Goal: Task Accomplishment & Management: Manage account settings

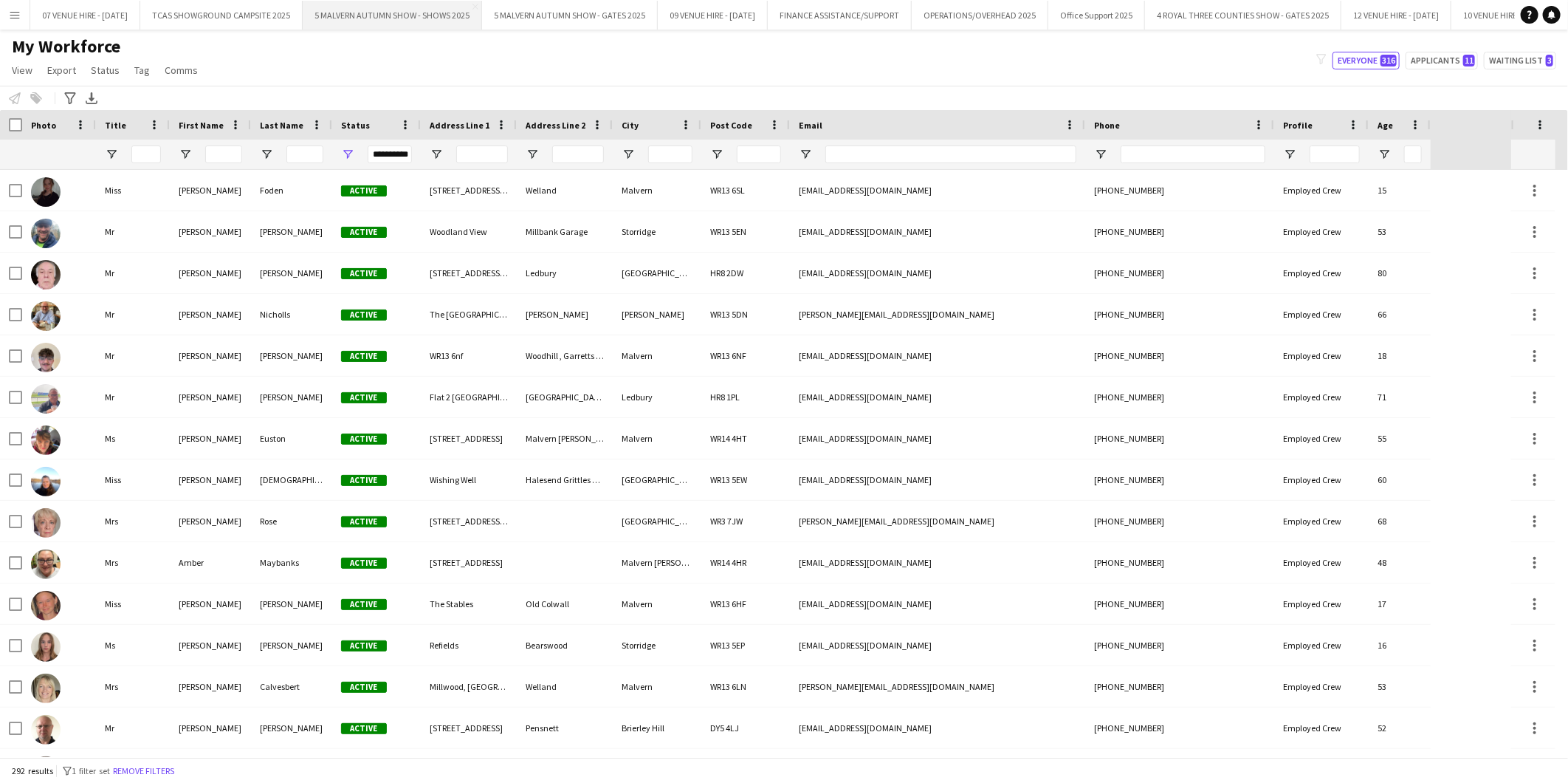
click at [461, 11] on button "5 MALVERN AUTUMN SHOW - SHOWS 2025 Close" at bounding box center [392, 15] width 179 height 29
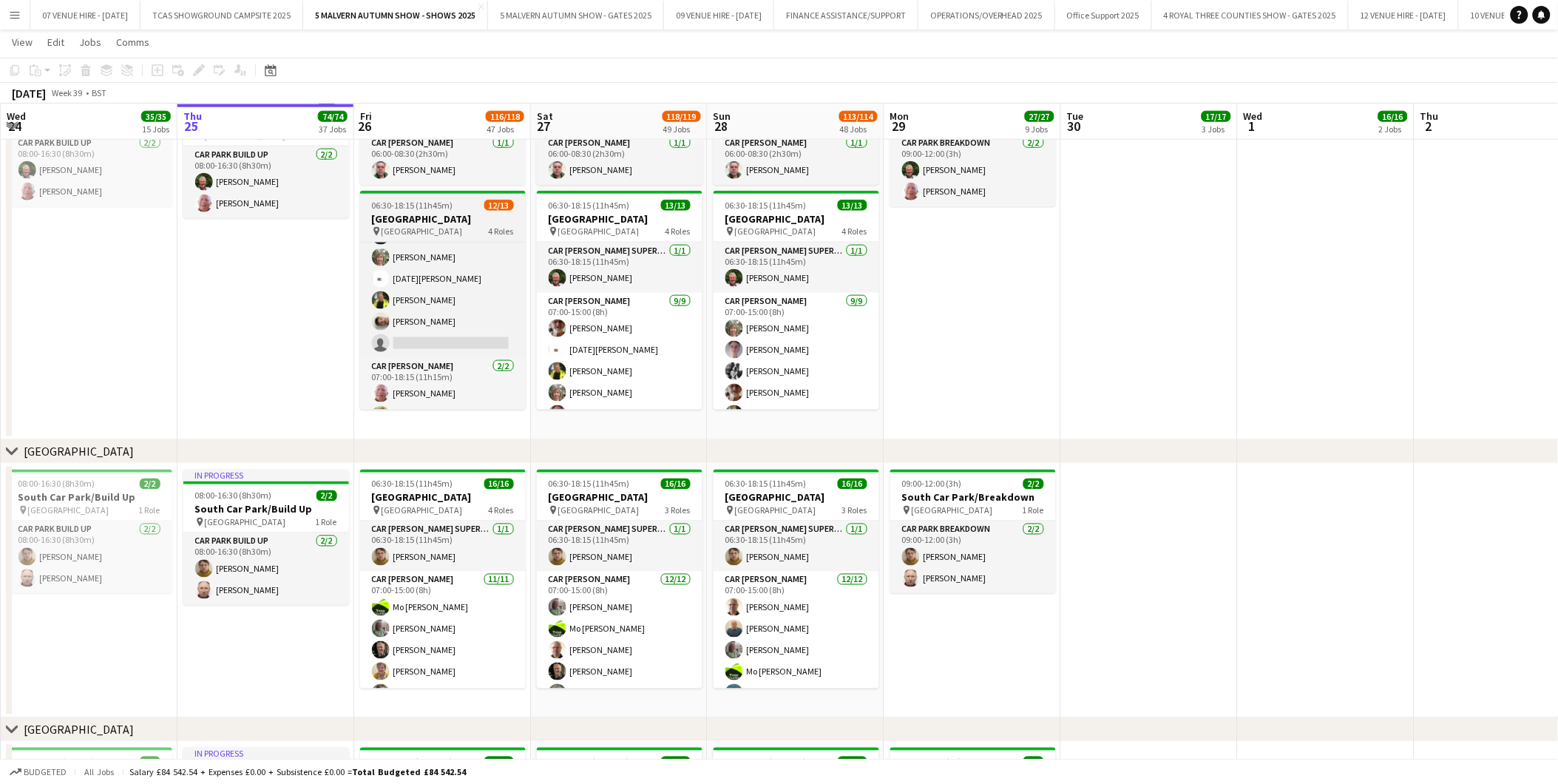
scroll to position [160, 0]
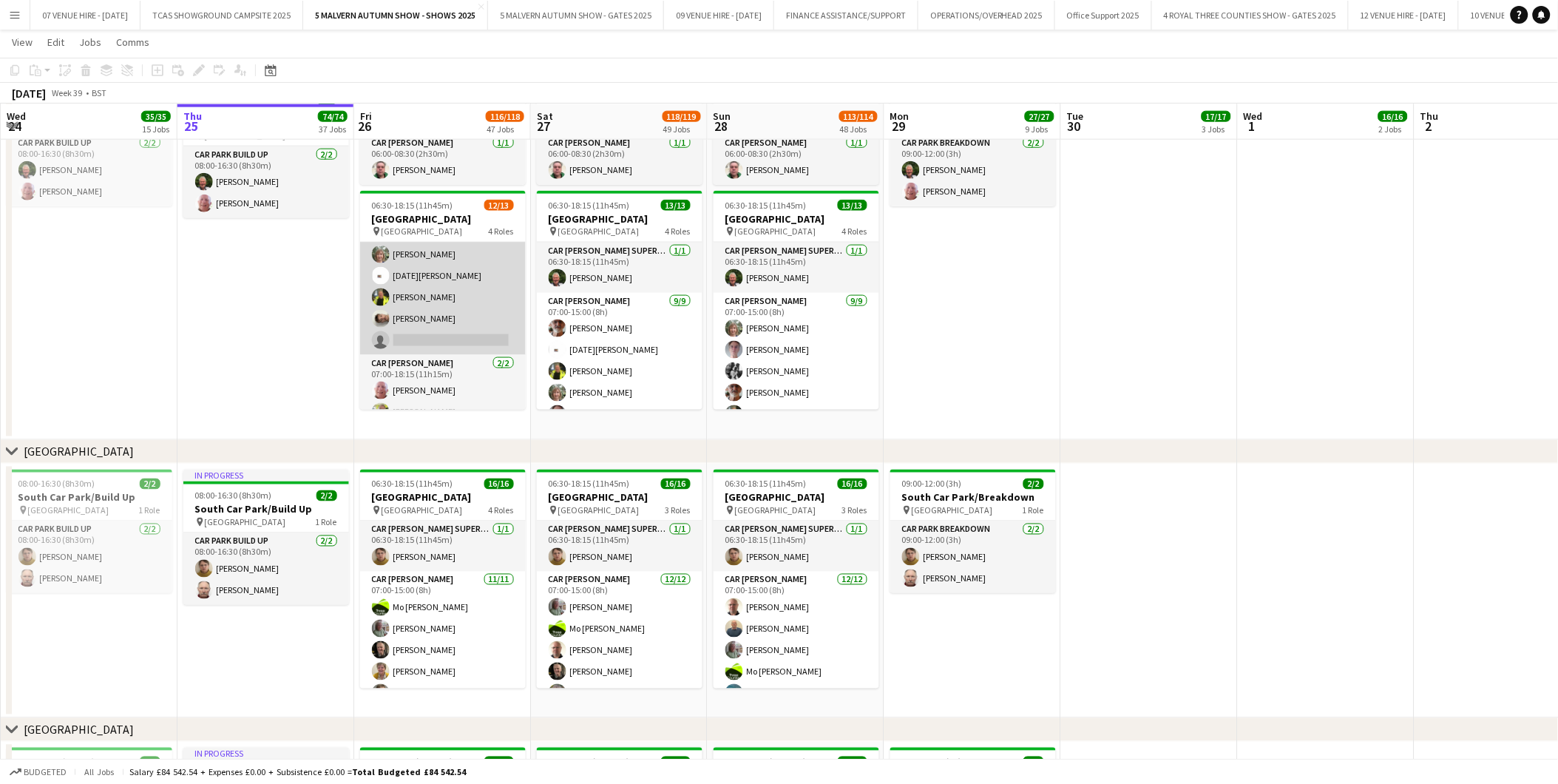
click at [452, 328] on app-card-role "Car [PERSON_NAME] 2I [DATE] 07:00-15:00 (8h) [PERSON_NAME] [PERSON_NAME] [PERSO…" at bounding box center [443, 243] width 166 height 222
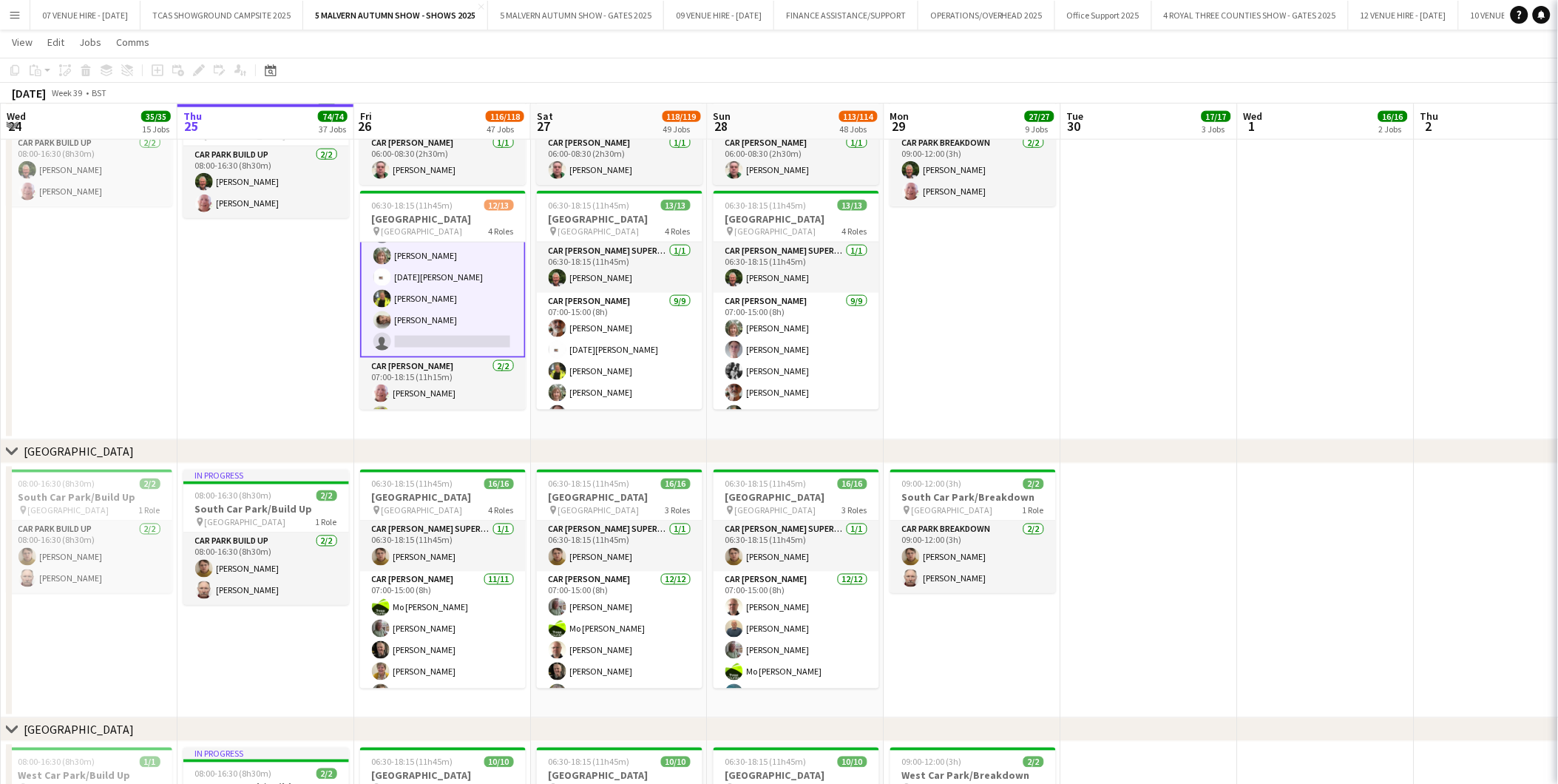
scroll to position [161, 0]
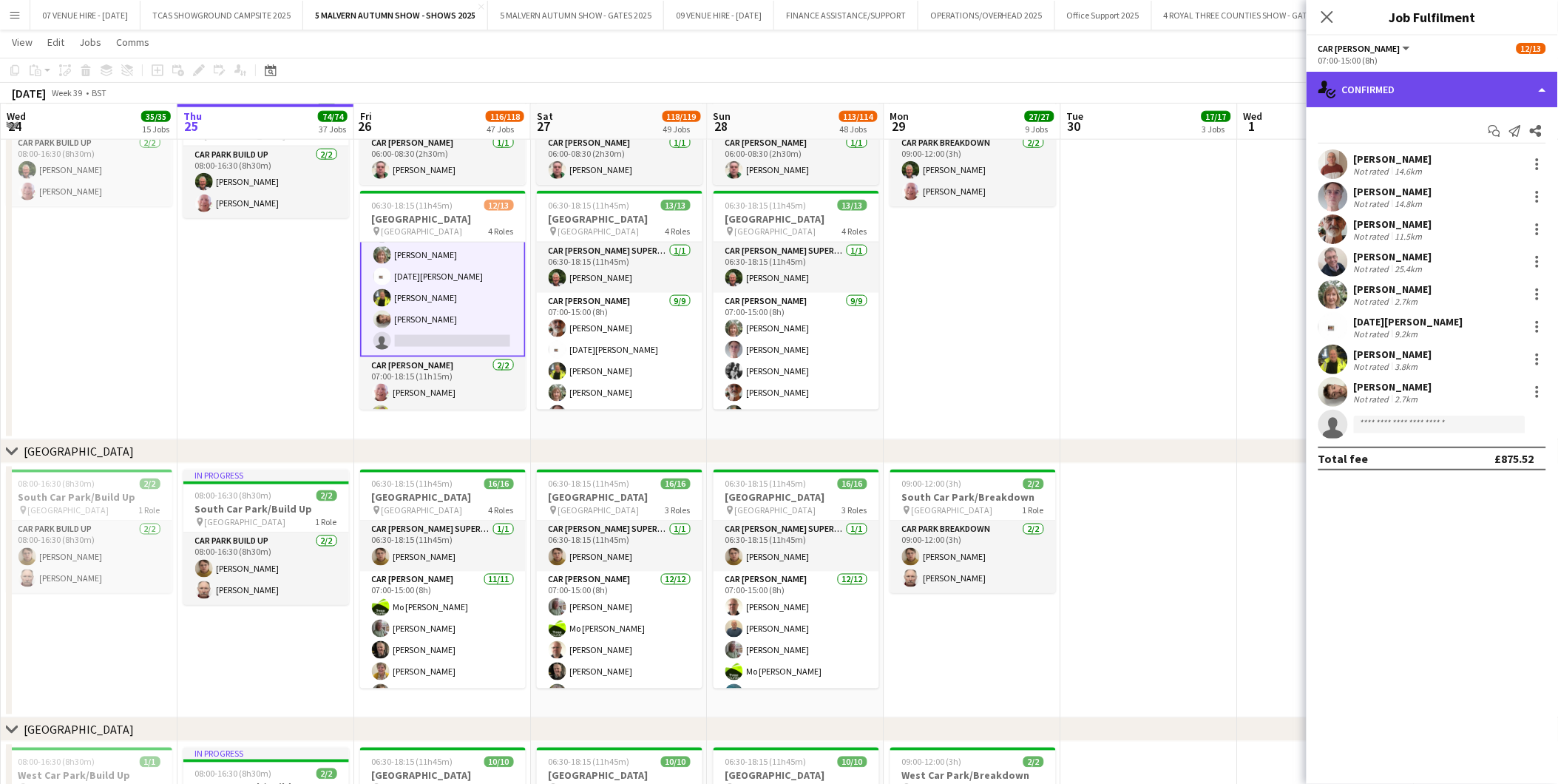
click at [1394, 87] on div "single-neutral-actions-check-2 Confirmed" at bounding box center [1433, 89] width 252 height 36
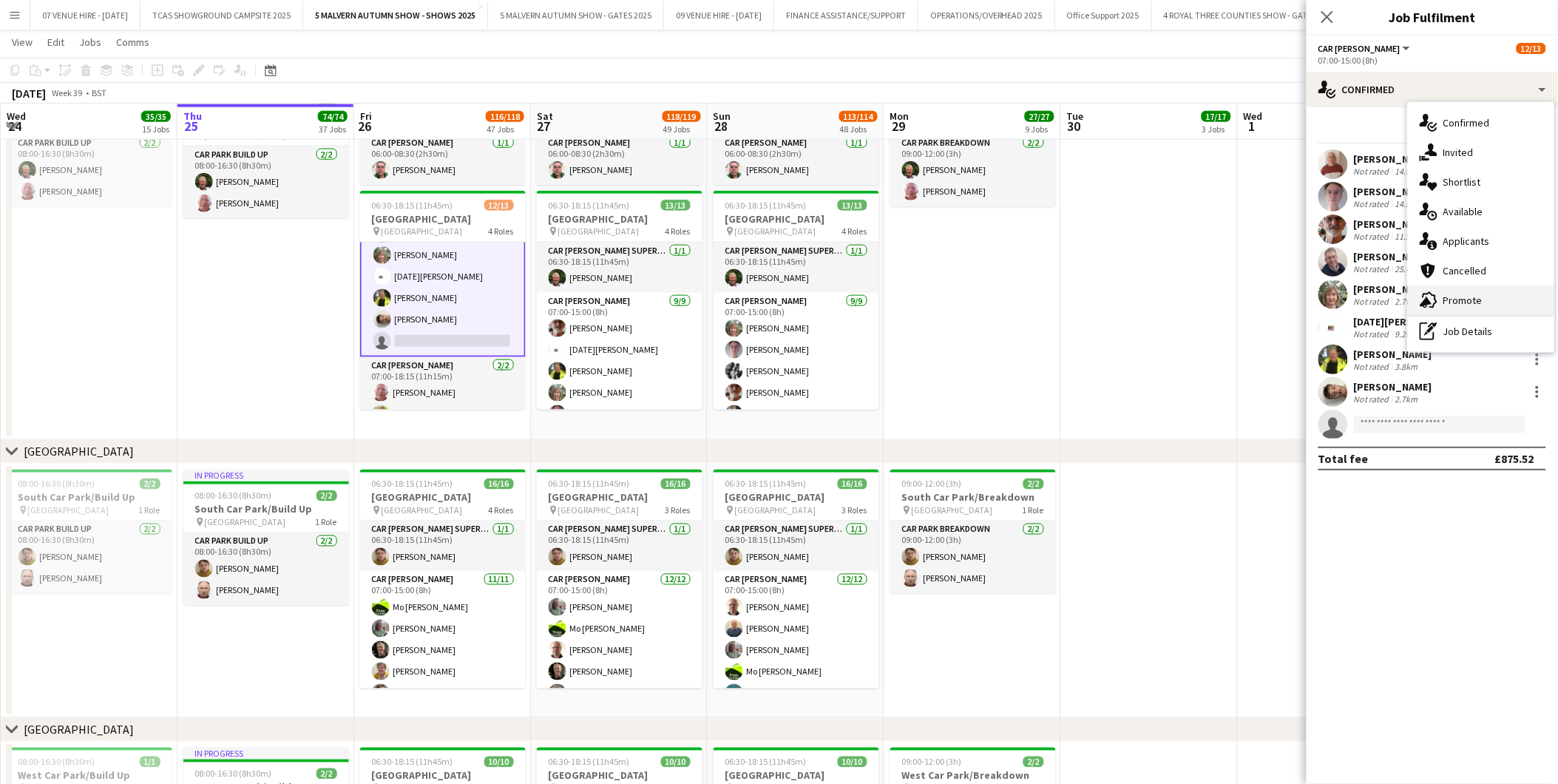
click at [1479, 291] on div "advertising-megaphone Promote" at bounding box center [1481, 300] width 146 height 29
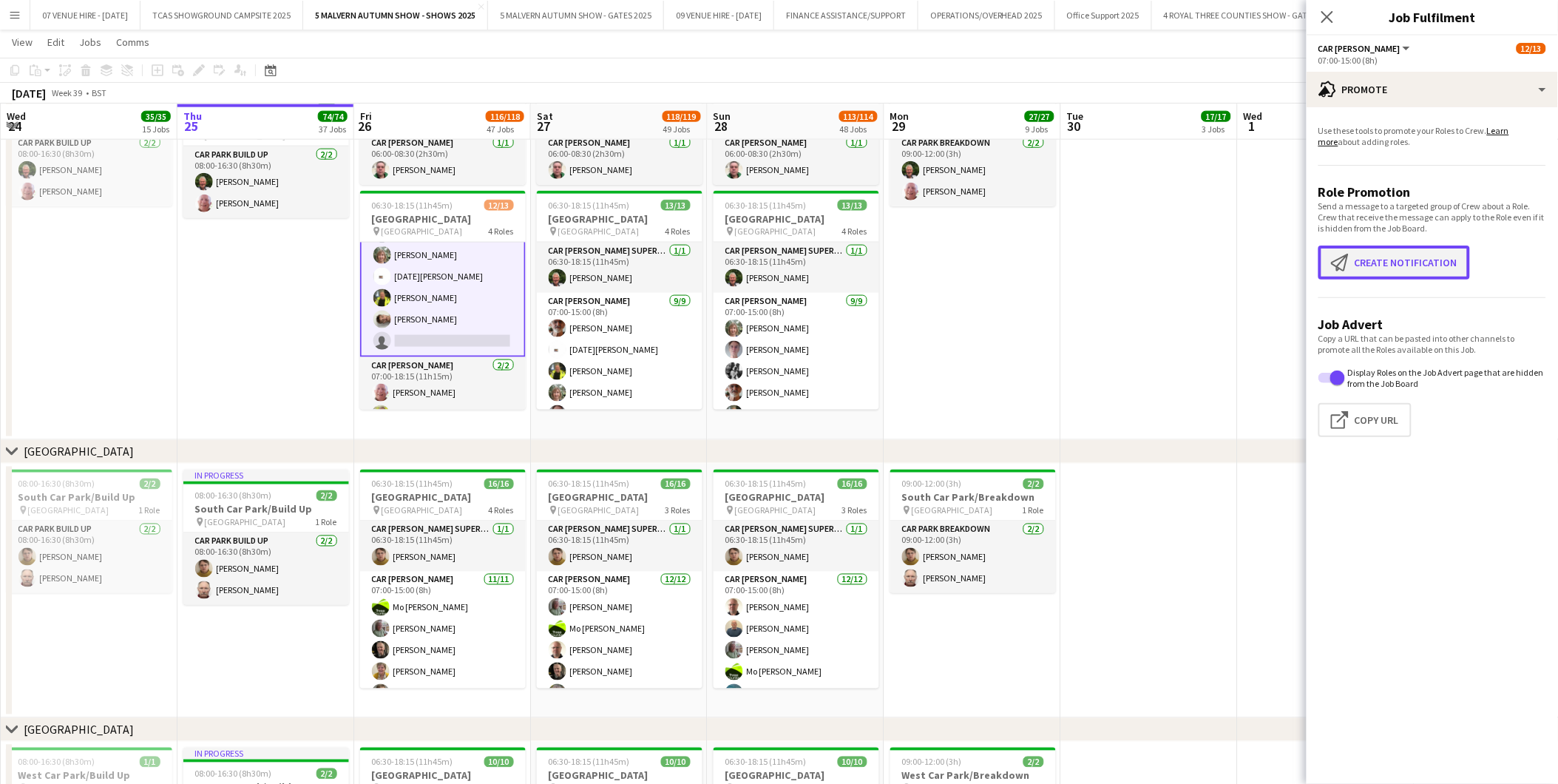
click at [1435, 261] on button "Create notification Create notification" at bounding box center [1395, 262] width 152 height 34
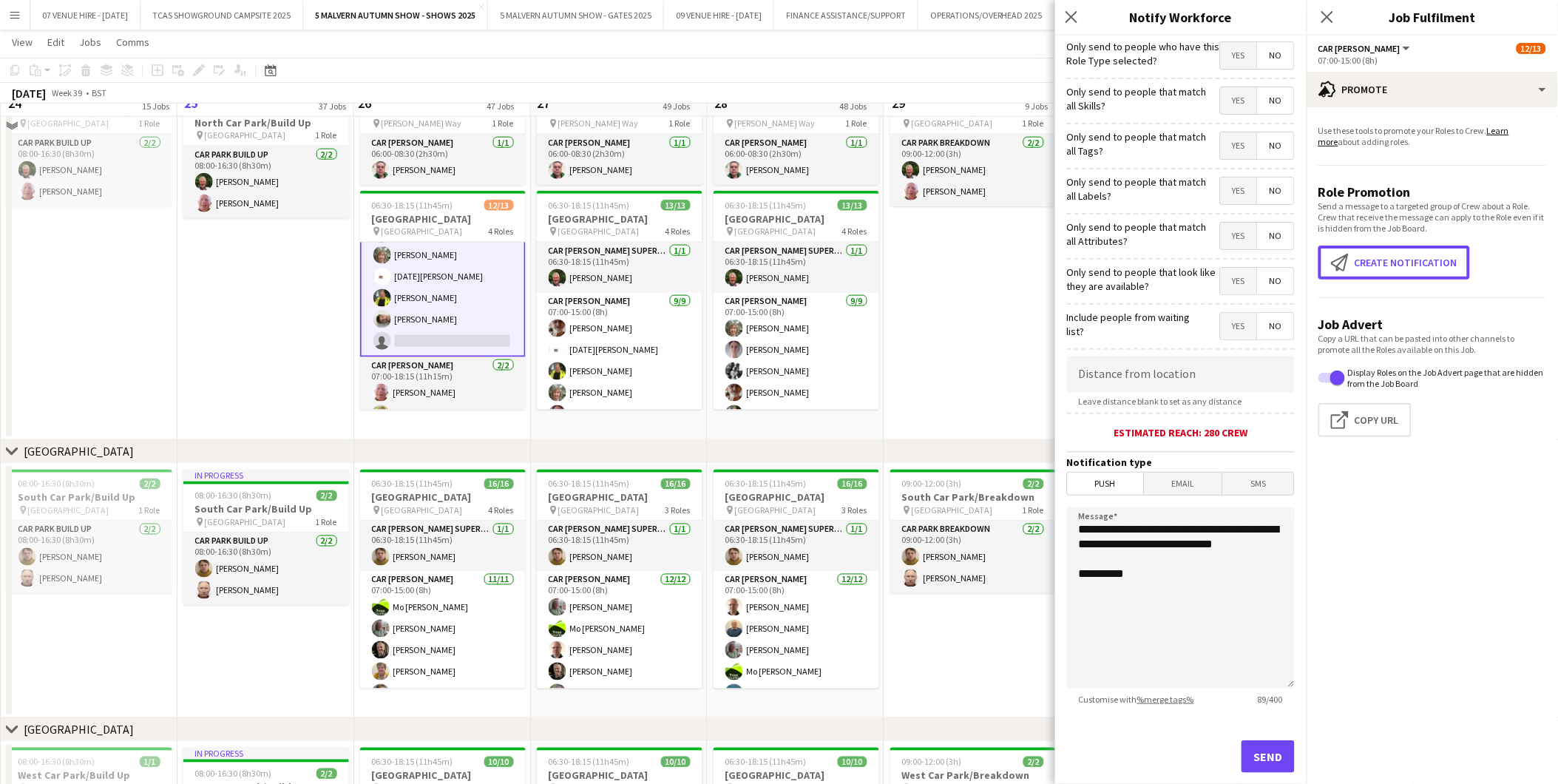
scroll to position [8446, 0]
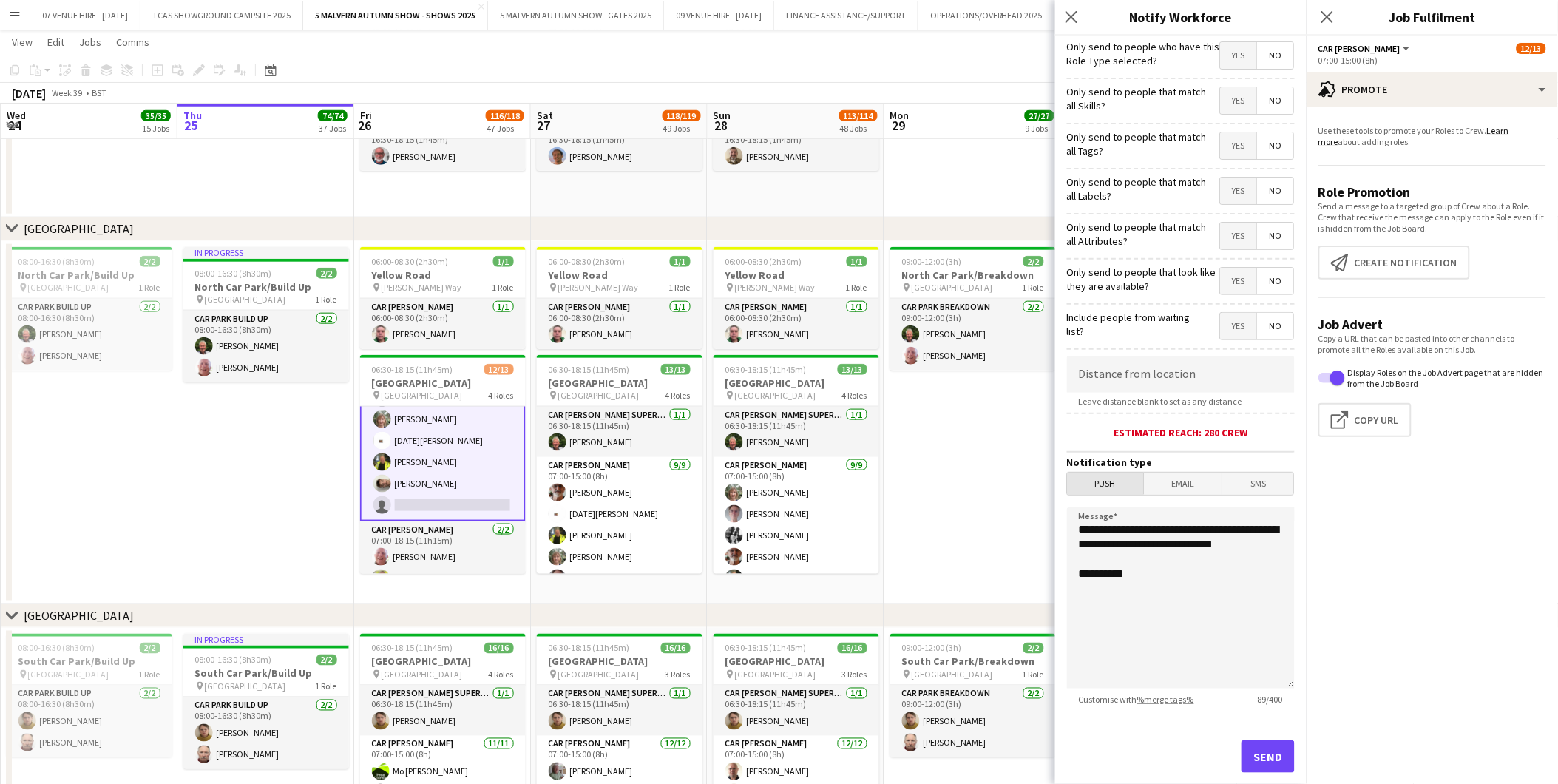
click at [1127, 482] on span "Push" at bounding box center [1106, 483] width 76 height 22
click at [1257, 758] on button "Send" at bounding box center [1269, 756] width 54 height 32
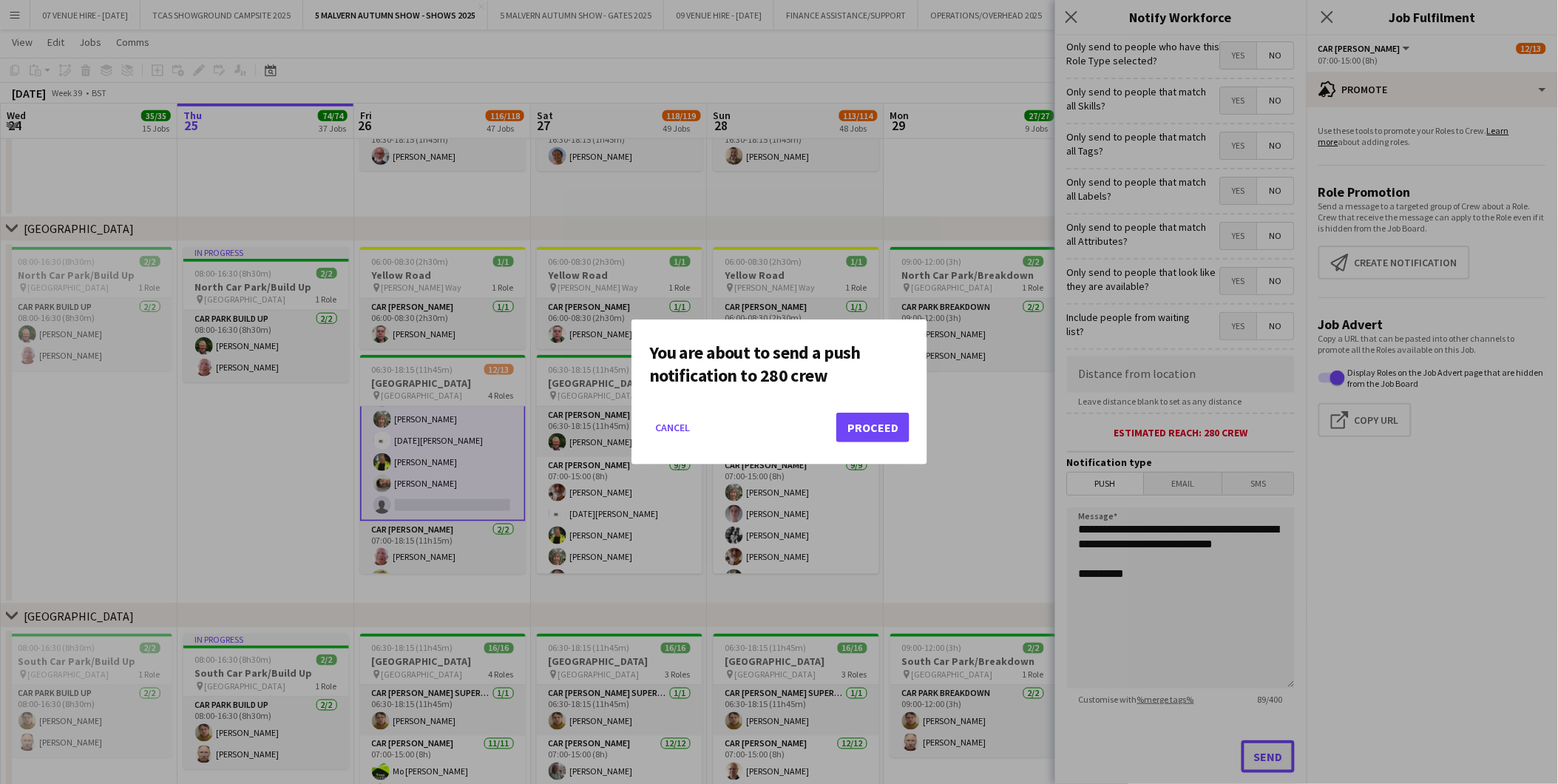
scroll to position [0, 0]
click at [898, 438] on button "Proceed" at bounding box center [873, 427] width 73 height 29
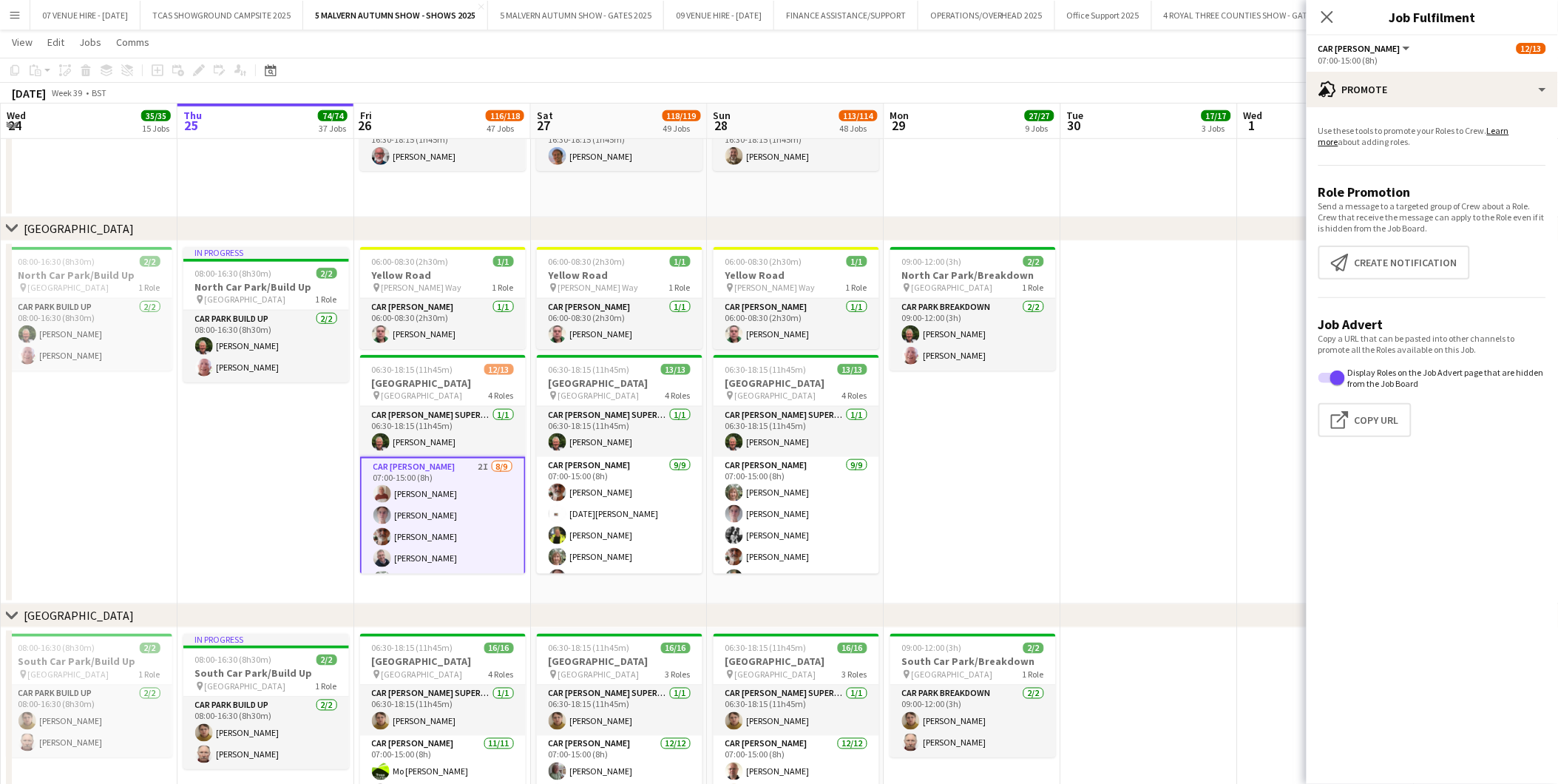
click at [1152, 386] on app-date-cell at bounding box center [1149, 423] width 177 height 364
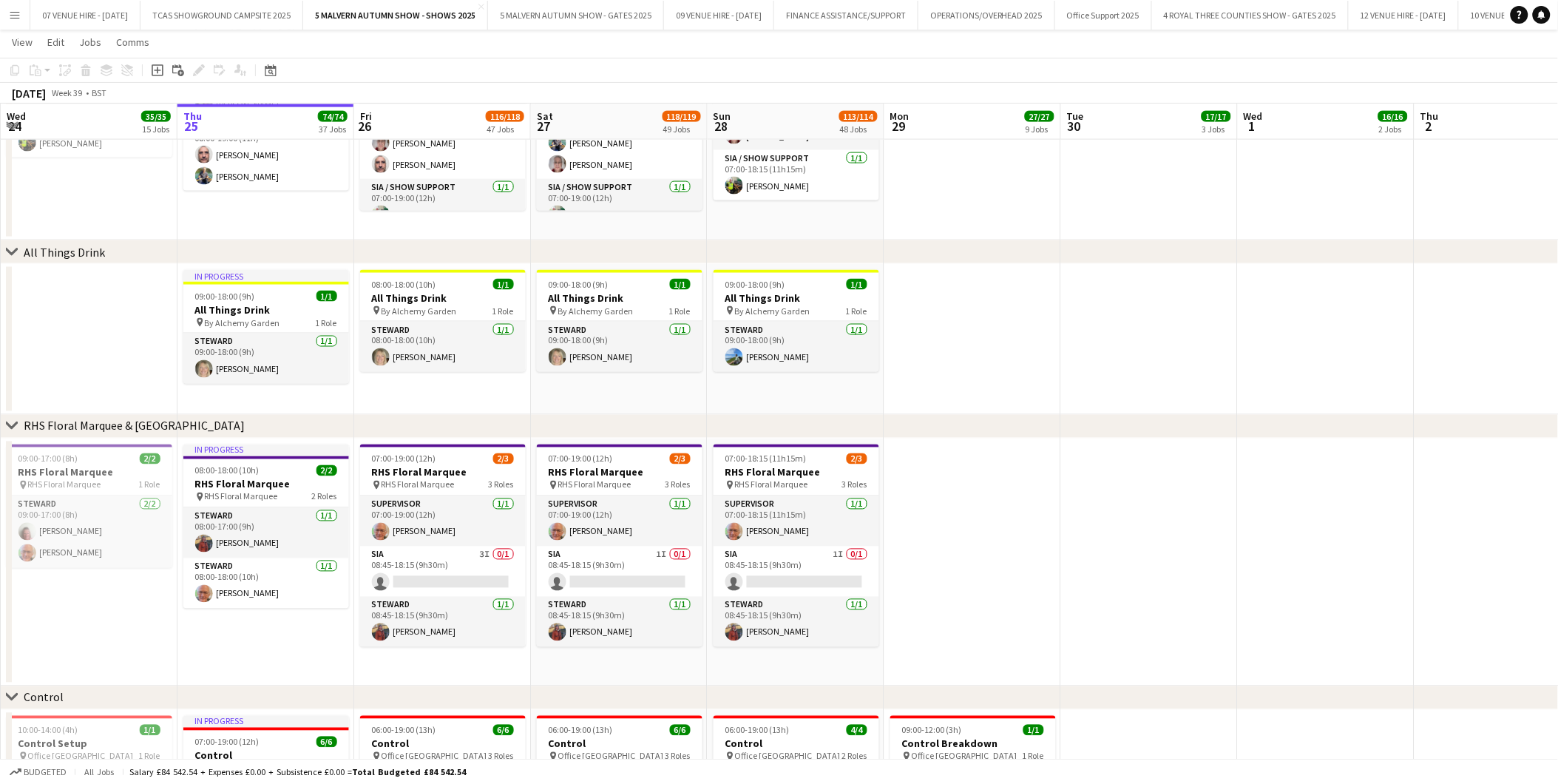
scroll to position [4704, 0]
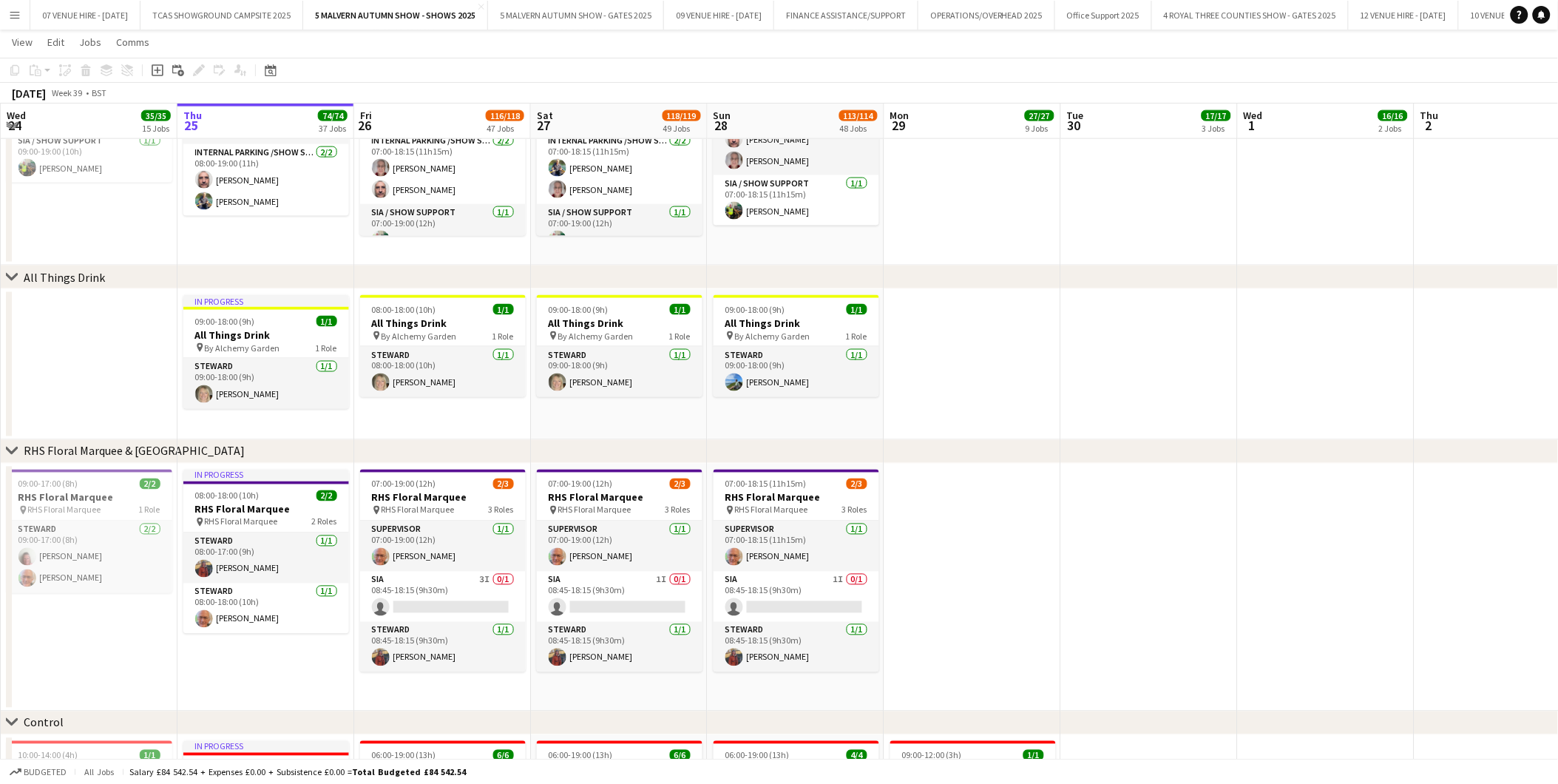
drag, startPoint x: 482, startPoint y: 607, endPoint x: 1329, endPoint y: 260, distance: 915.3
click at [482, 607] on app-card-role "SIA 3I 0/1 08:45-18:15 (9h30m) single-neutral-actions" at bounding box center [443, 597] width 166 height 50
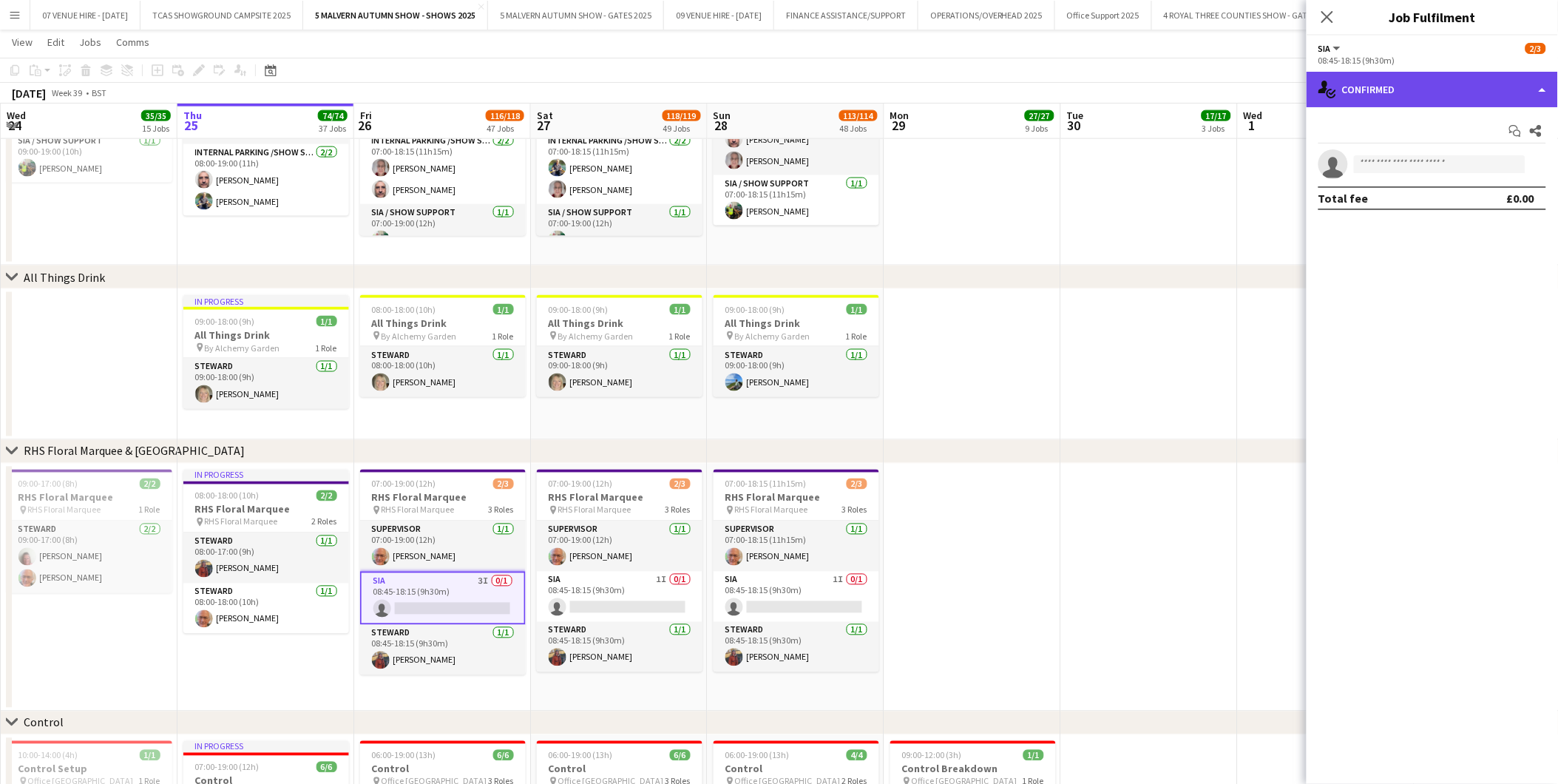
click at [1409, 86] on div "single-neutral-actions-check-2 Confirmed" at bounding box center [1433, 89] width 252 height 36
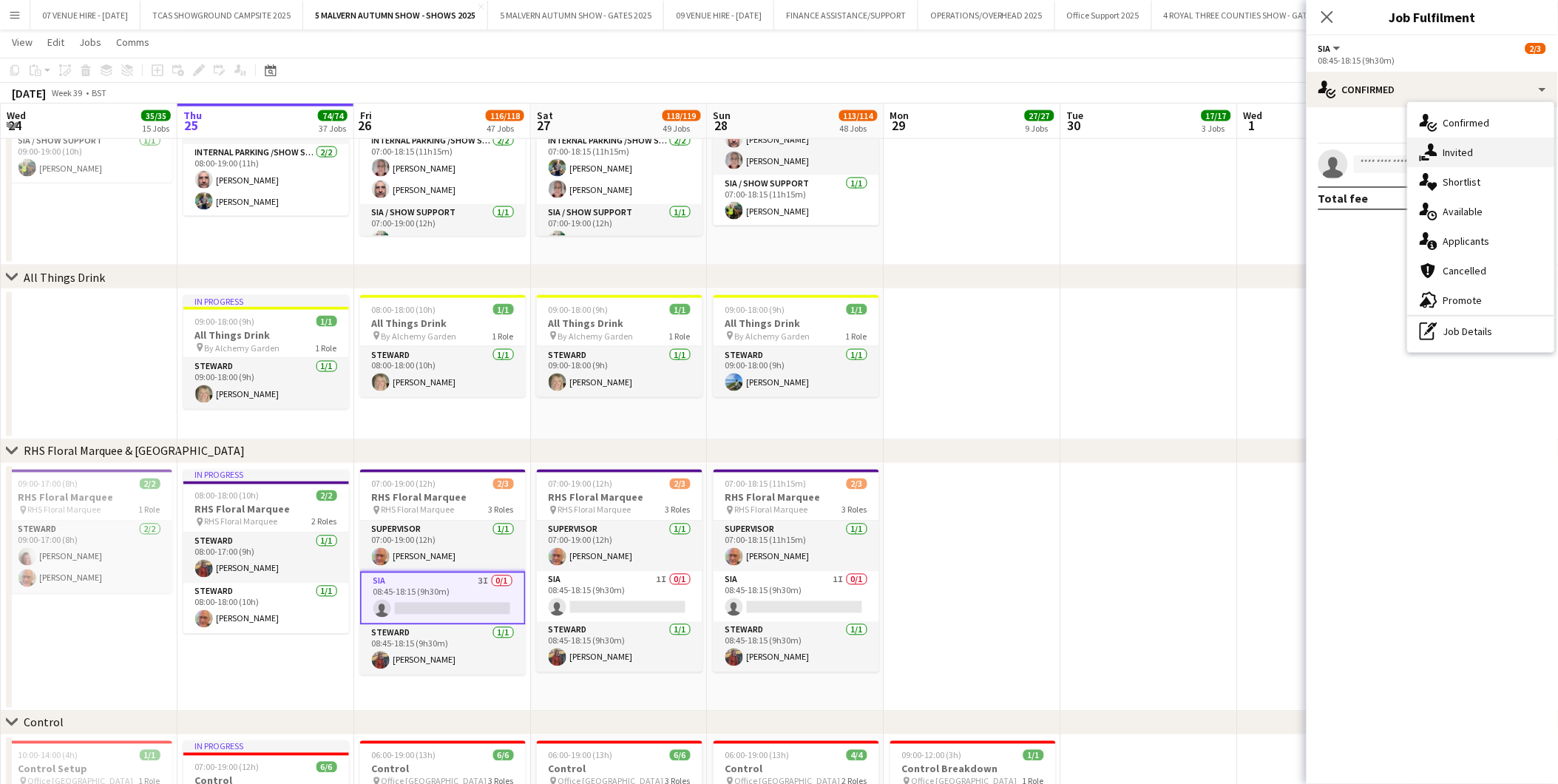
click at [1454, 149] on span "Invited" at bounding box center [1459, 152] width 30 height 13
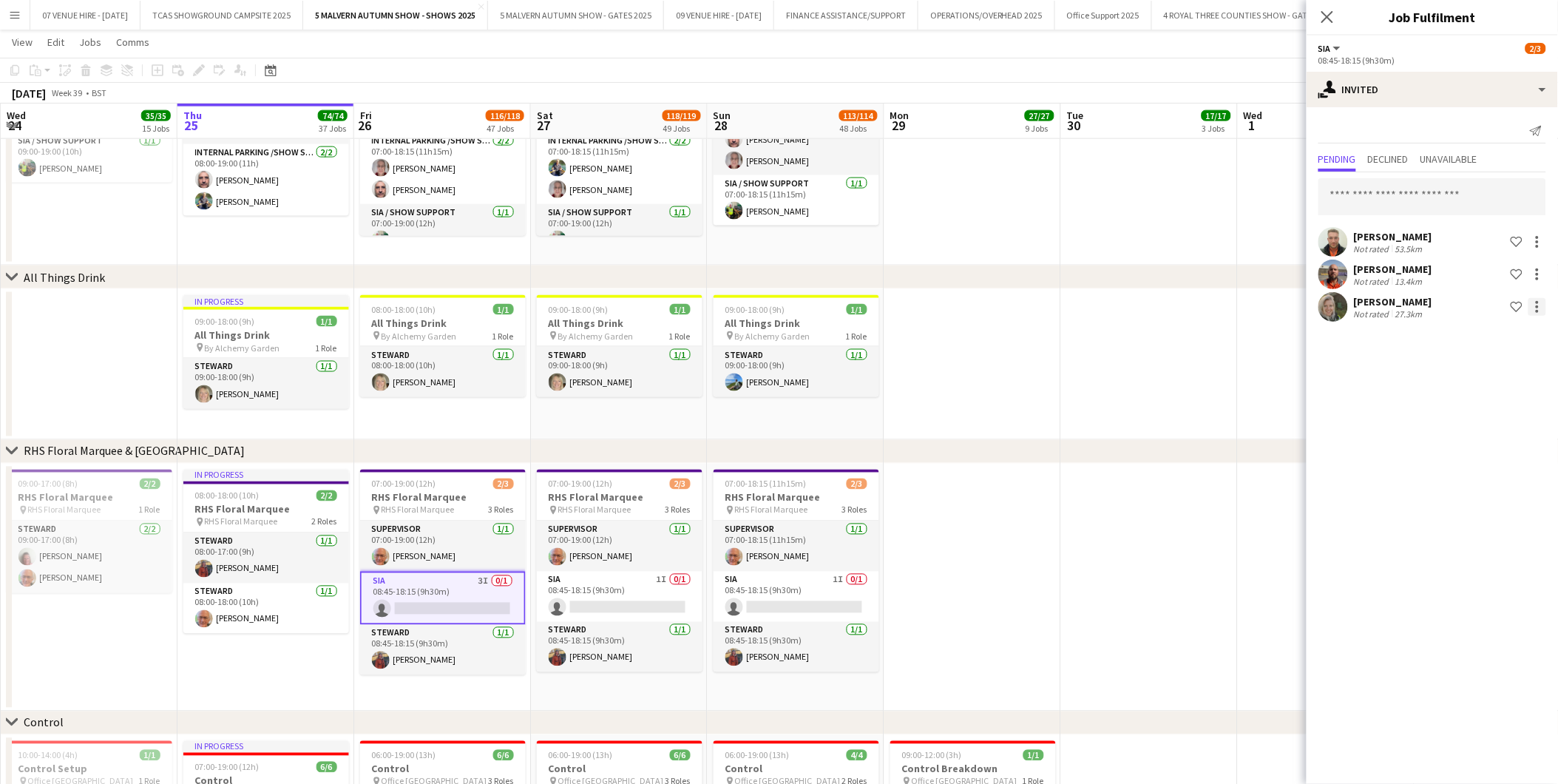
click at [1537, 299] on div at bounding box center [1537, 307] width 18 height 18
click at [1497, 446] on span "Cancel invitation" at bounding box center [1490, 440] width 87 height 12
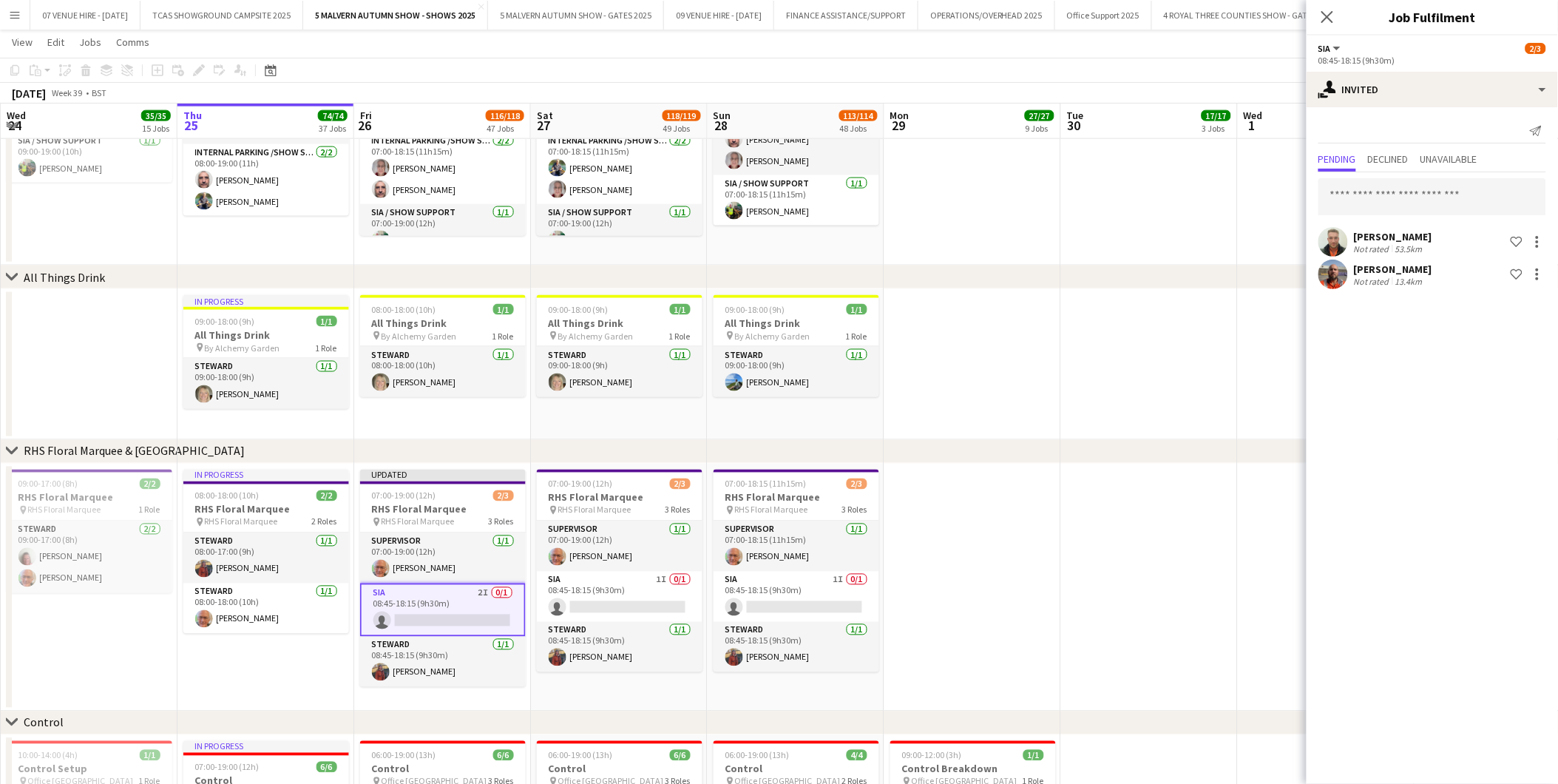
click at [1240, 433] on app-date-cell at bounding box center [1327, 364] width 177 height 151
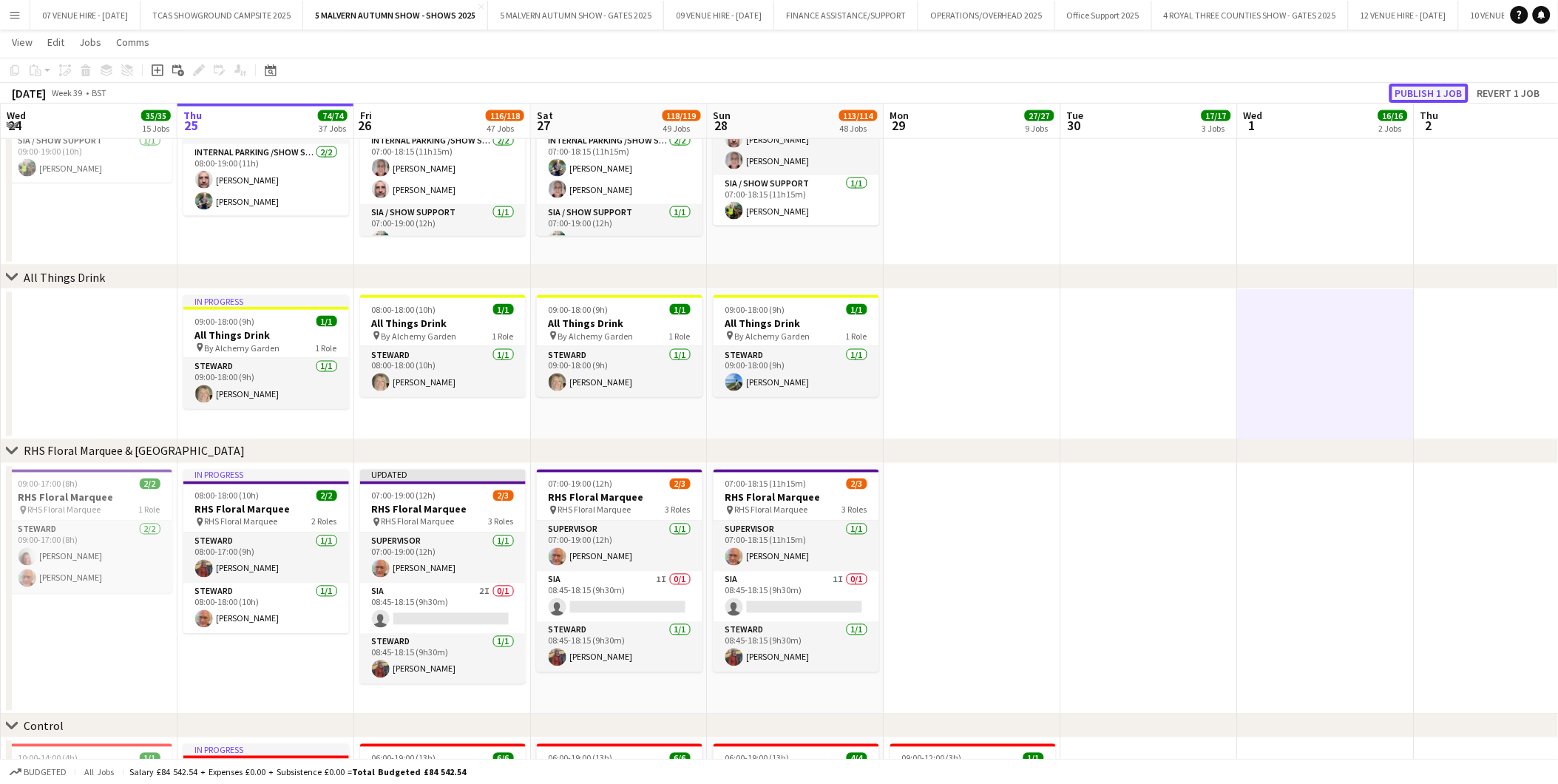
click at [1445, 93] on button "Publish 1 job" at bounding box center [1429, 94] width 79 height 20
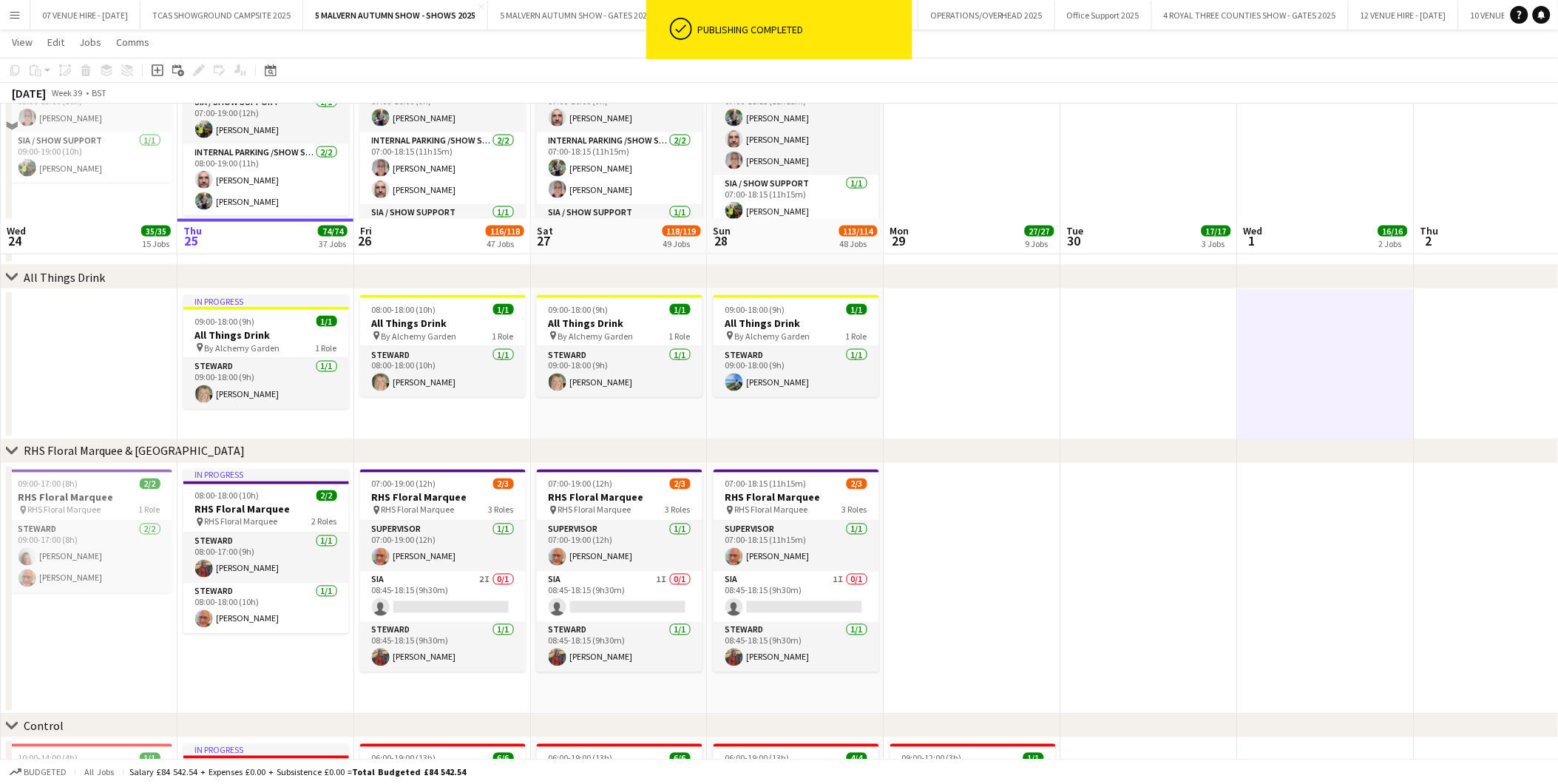
scroll to position [4868, 0]
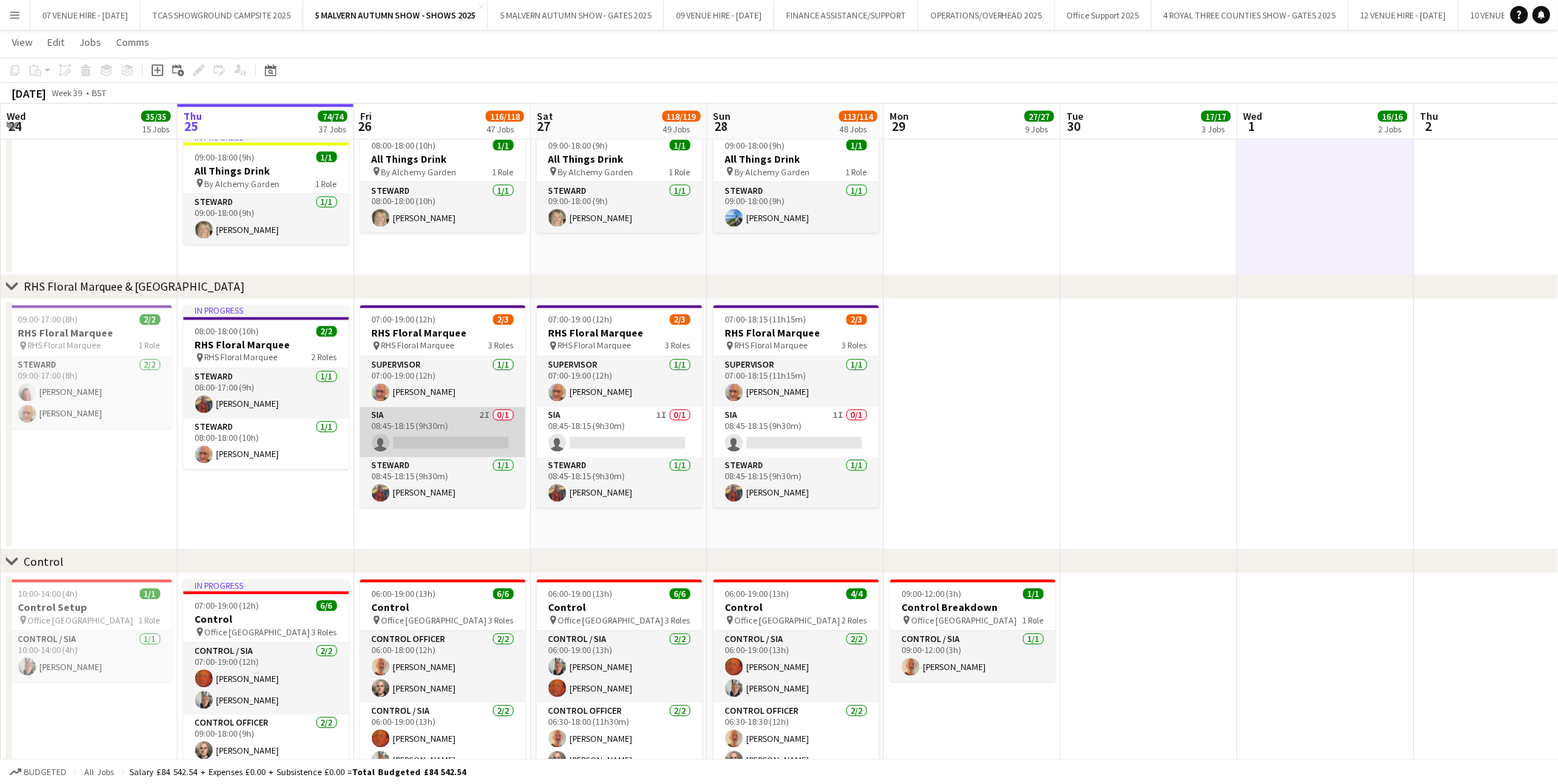
click at [456, 444] on app-card-role "SIA 2I 0/1 08:45-18:15 (9h30m) single-neutral-actions" at bounding box center [443, 433] width 166 height 50
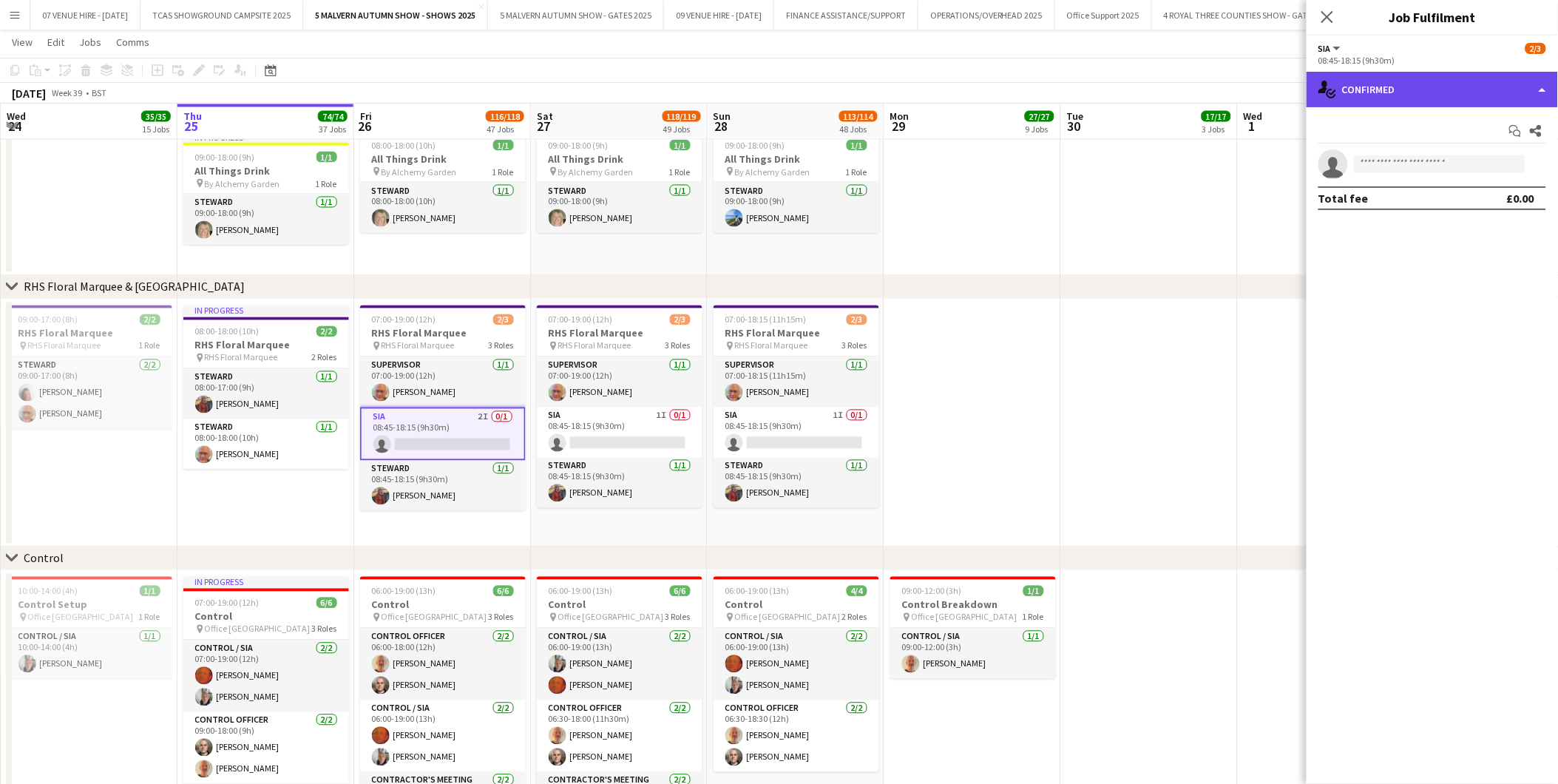
click at [1386, 91] on div "single-neutral-actions-check-2 Confirmed" at bounding box center [1433, 89] width 252 height 36
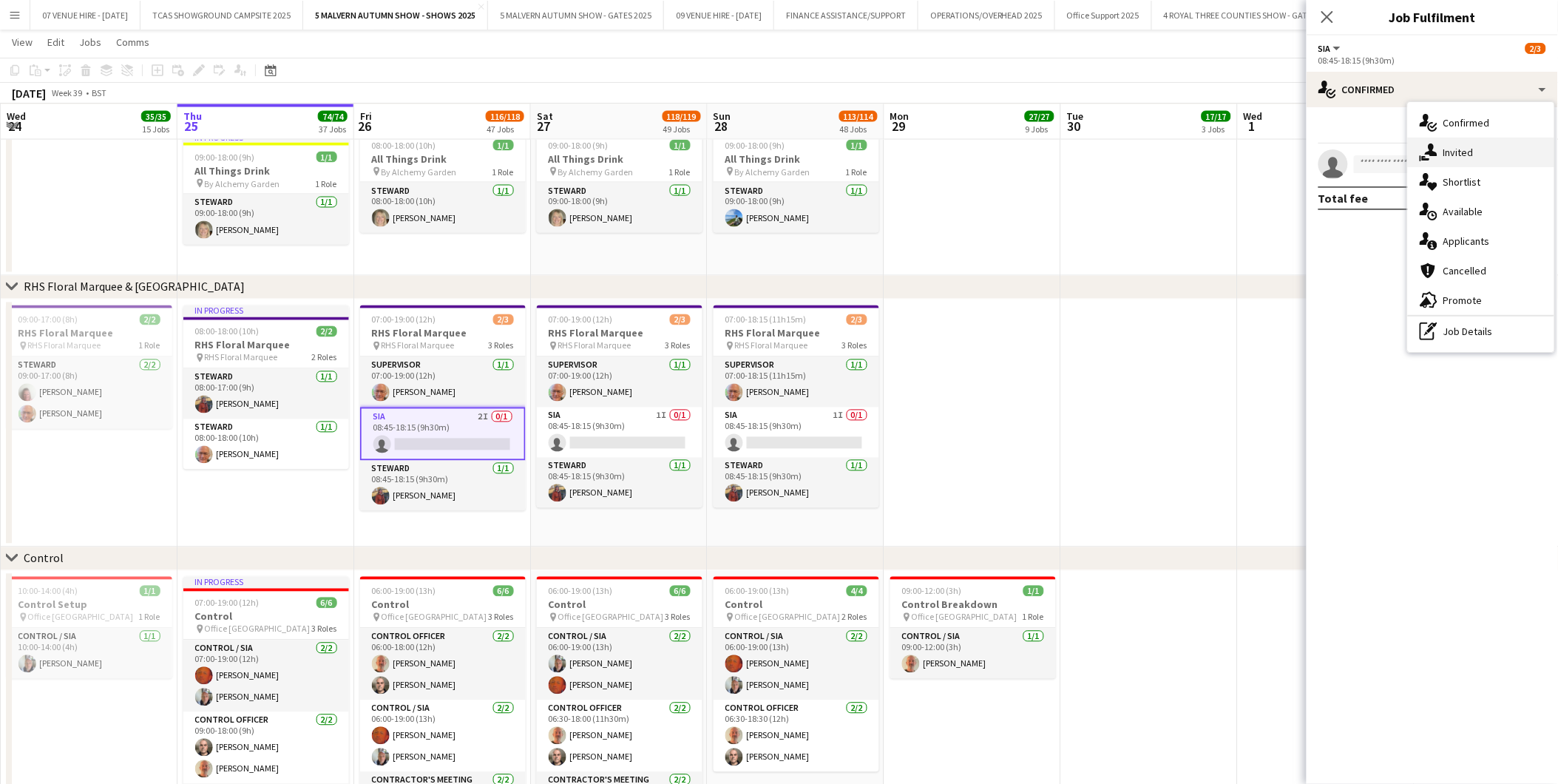
click at [1454, 152] on span "Invited" at bounding box center [1459, 152] width 30 height 13
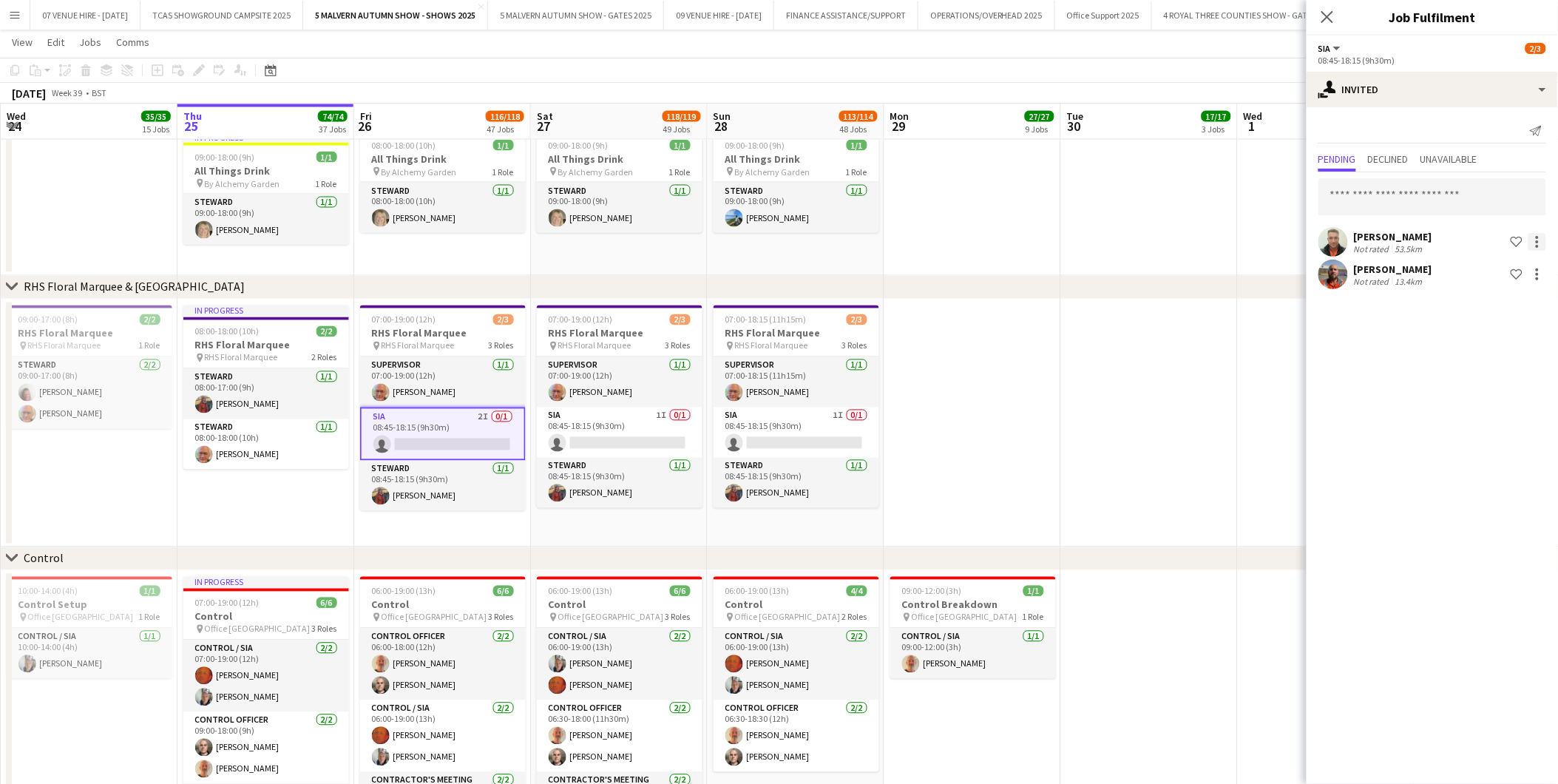
click at [1535, 240] on div at bounding box center [1537, 242] width 18 height 18
click at [1480, 368] on span "Cancel invitation" at bounding box center [1490, 375] width 87 height 12
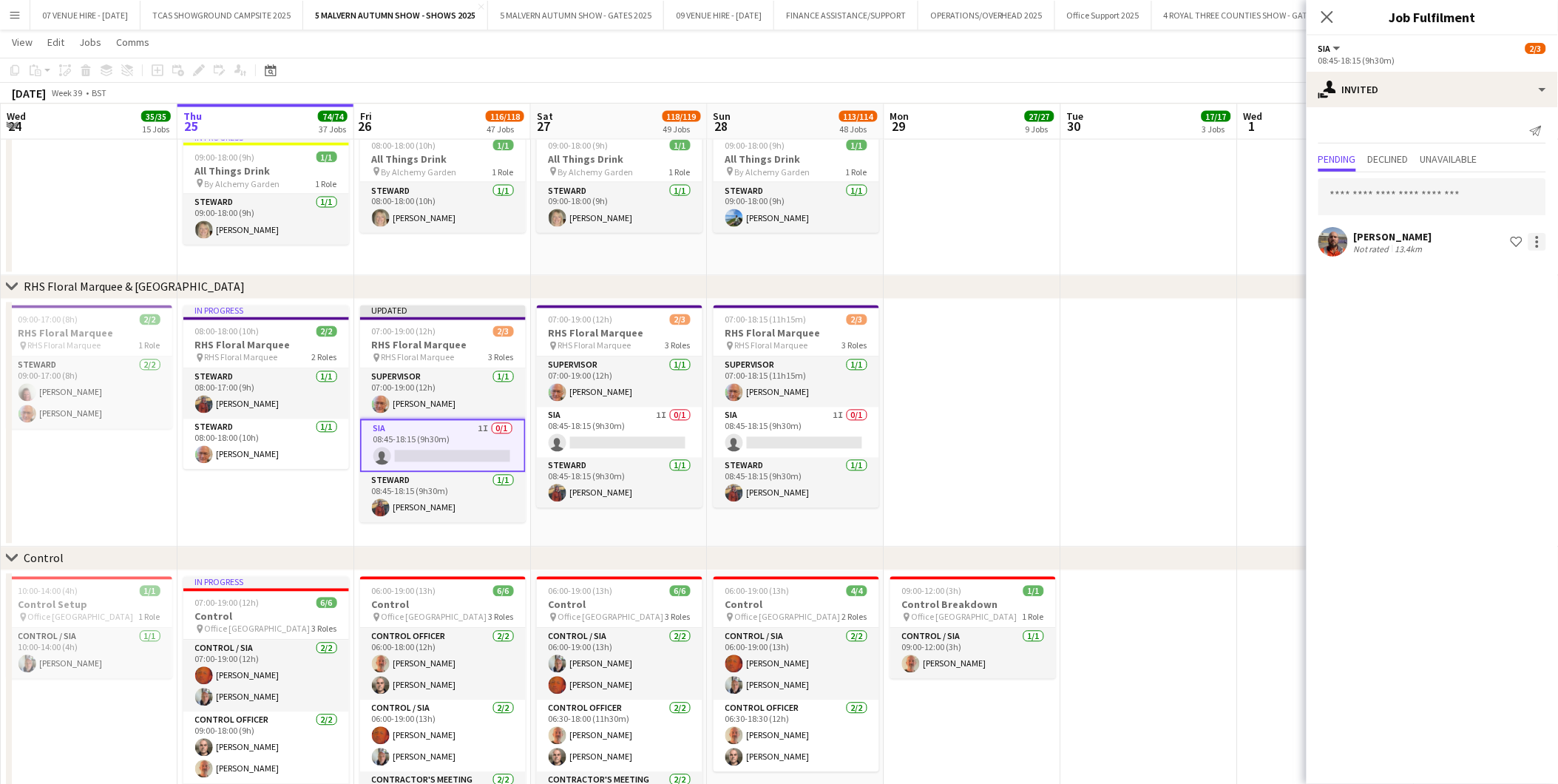
click at [1542, 243] on div at bounding box center [1537, 242] width 18 height 18
click at [1507, 378] on span "Cancel invitation" at bounding box center [1490, 375] width 87 height 12
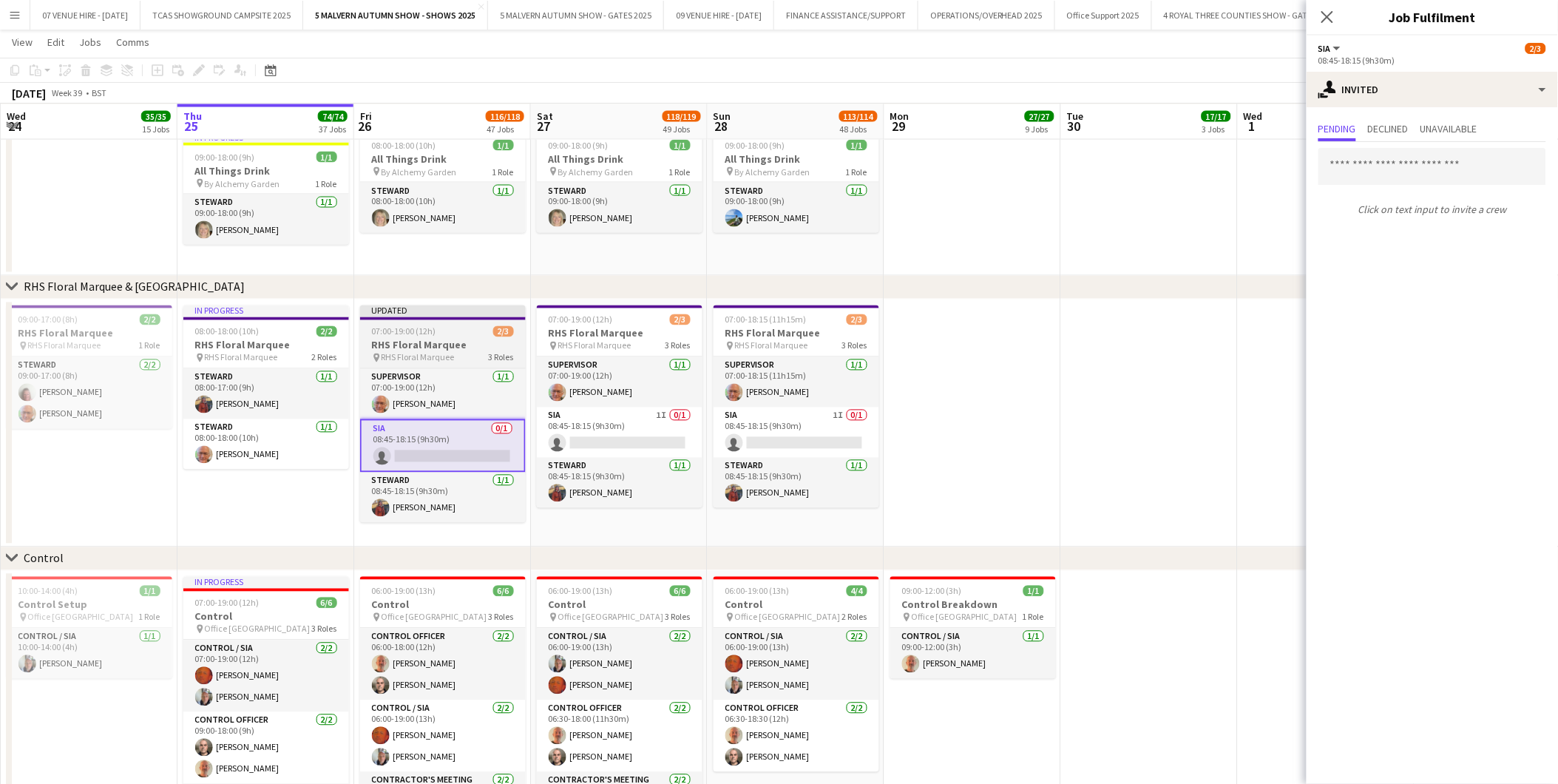
click at [392, 331] on span "07:00-19:00 (12h)" at bounding box center [404, 332] width 64 height 11
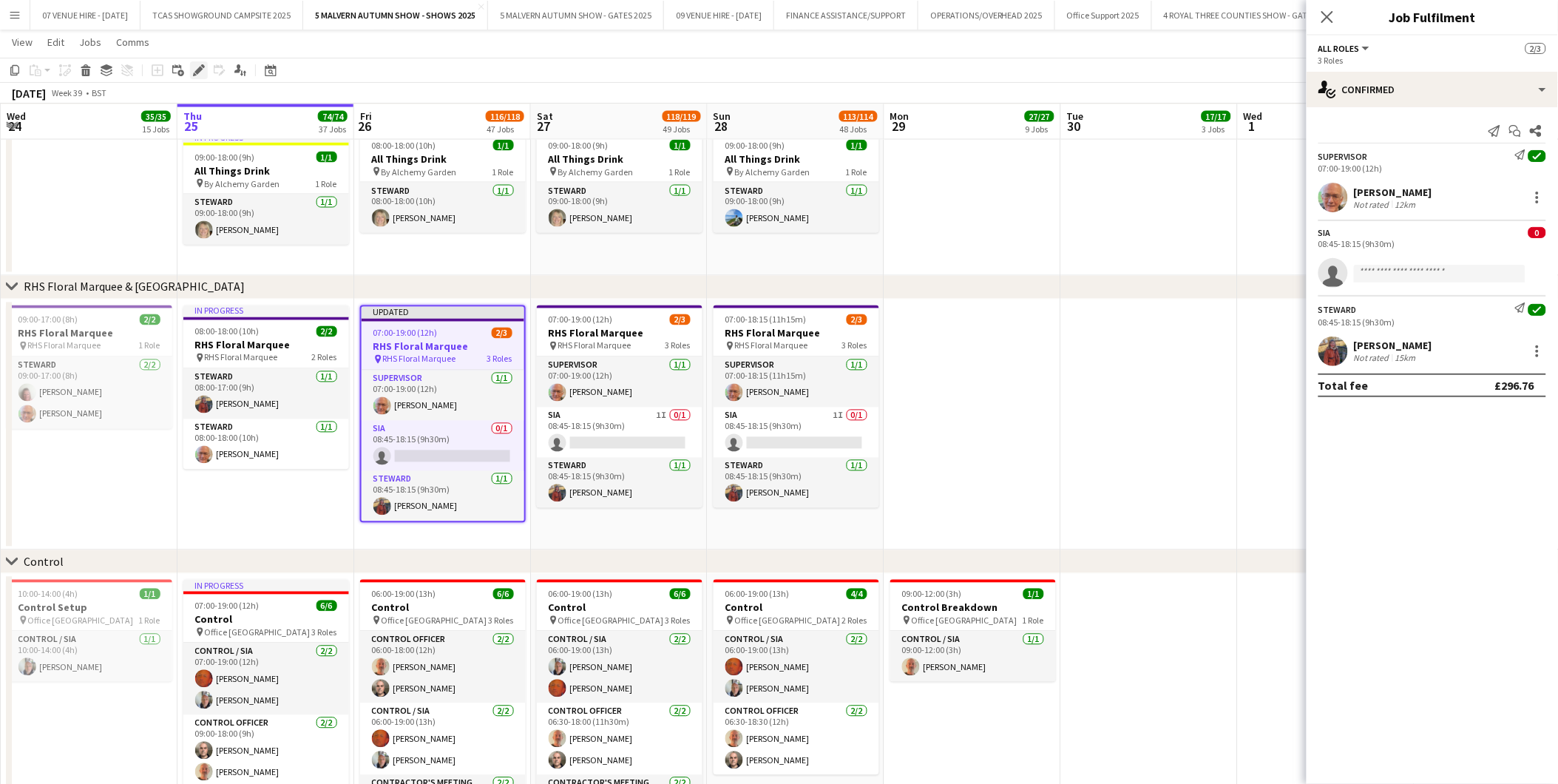
click at [200, 67] on icon "Edit" at bounding box center [198, 70] width 12 height 12
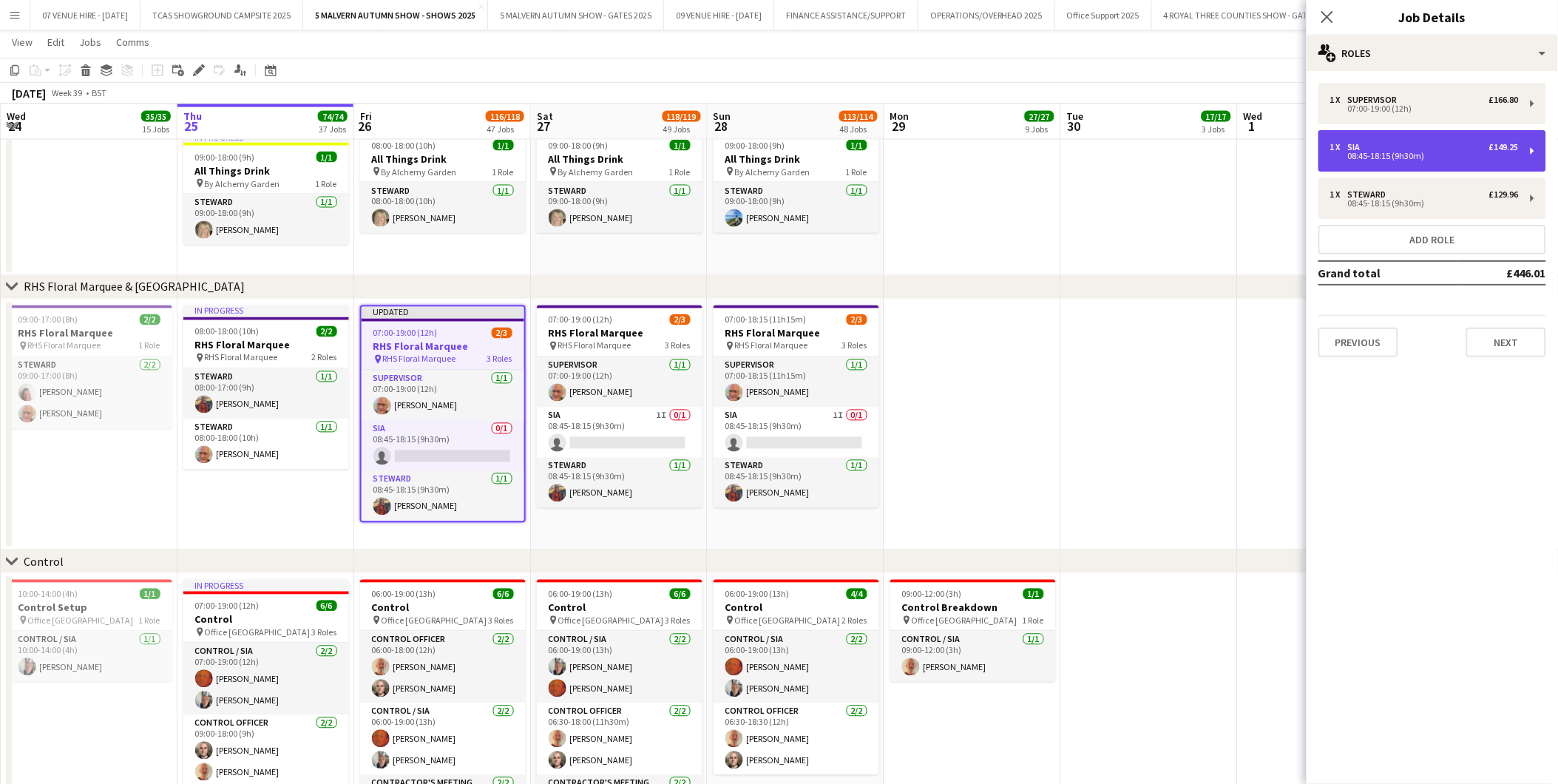
click at [1390, 153] on div "08:45-18:15 (9h30m)" at bounding box center [1424, 156] width 188 height 7
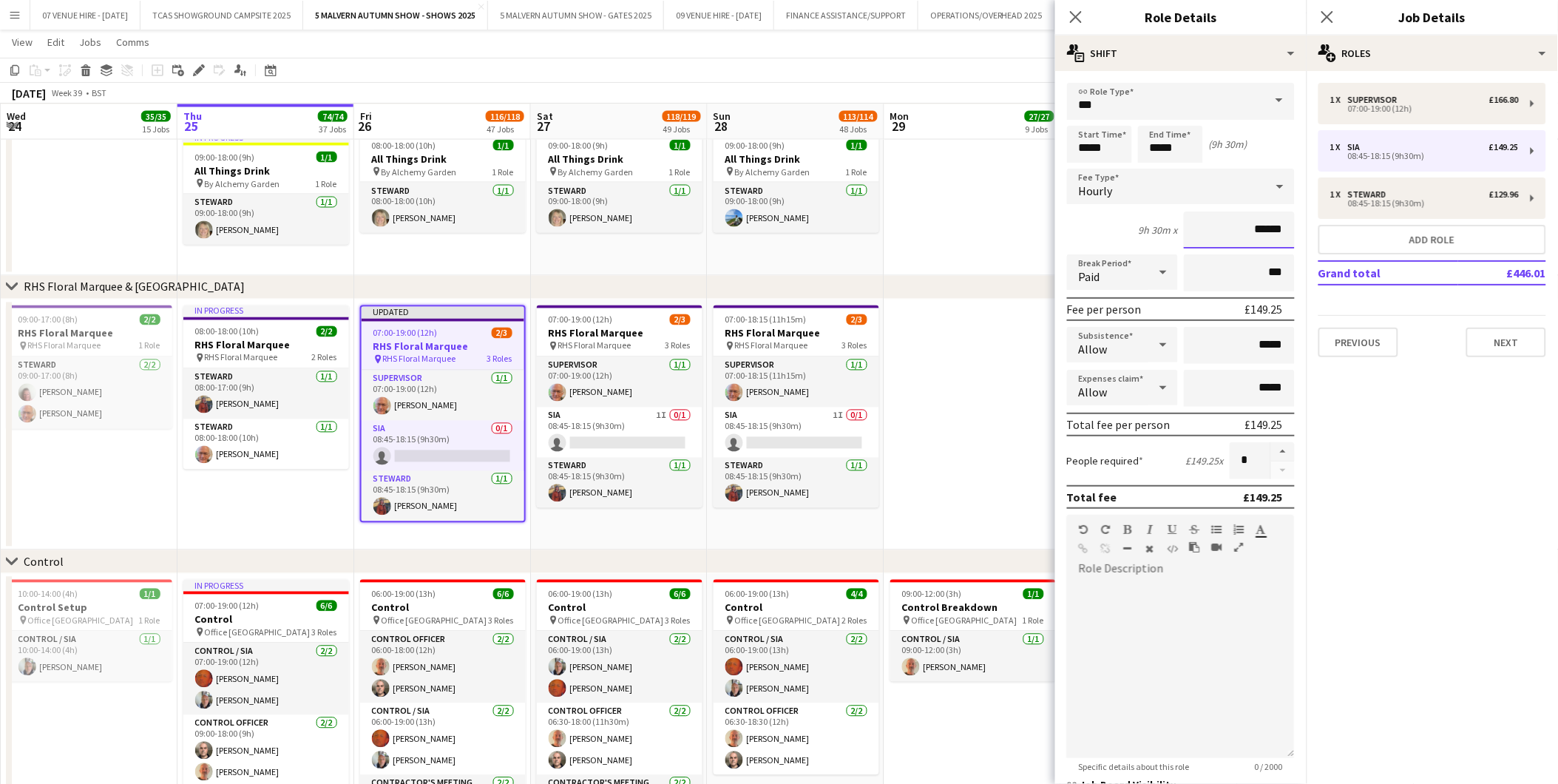
drag, startPoint x: 1280, startPoint y: 222, endPoint x: 1208, endPoint y: 220, distance: 72.0
click at [1208, 220] on input "******" at bounding box center [1239, 229] width 111 height 37
type input "*****"
click at [992, 330] on app-date-cell at bounding box center [973, 425] width 177 height 252
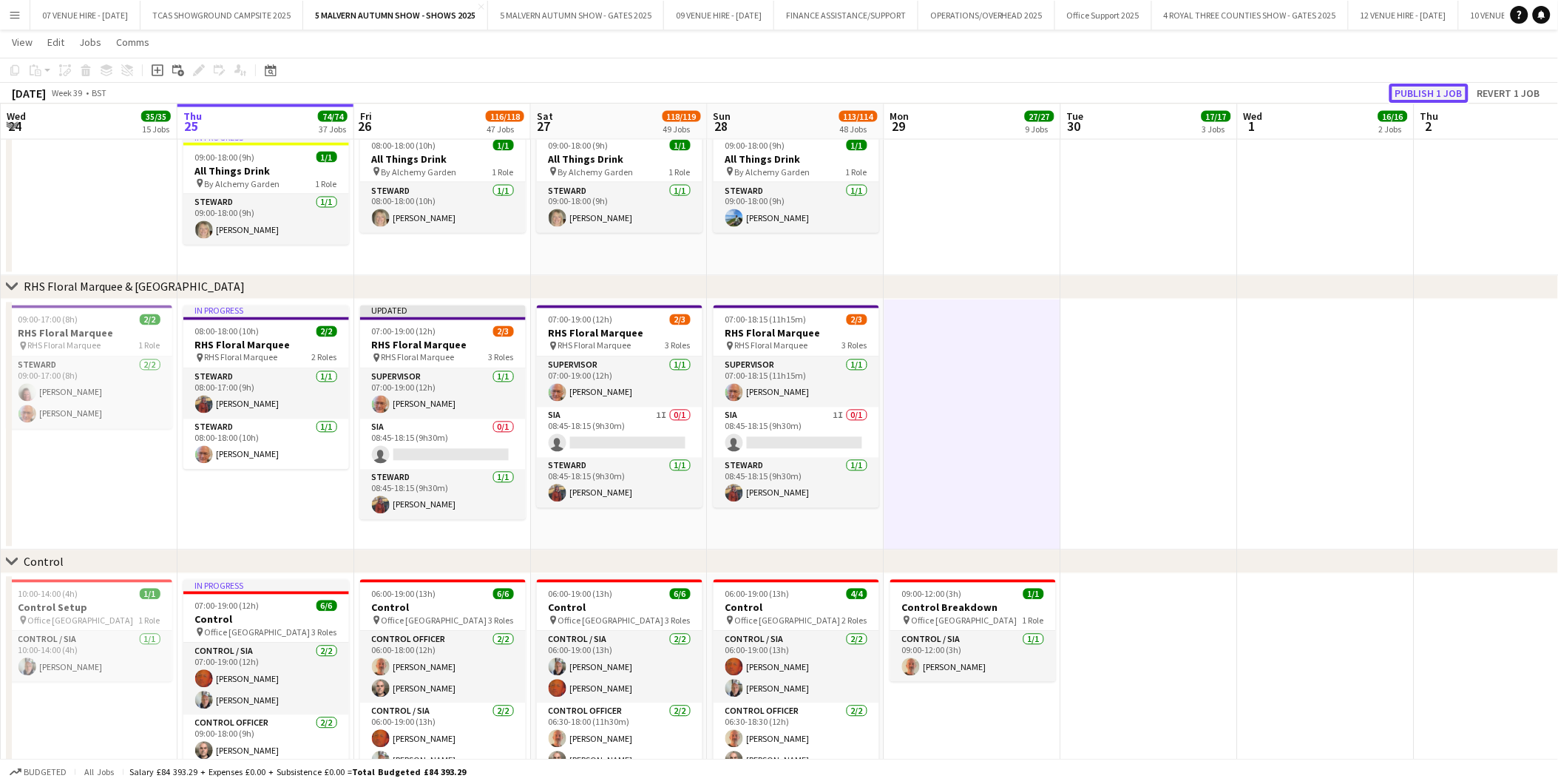
click at [1429, 96] on button "Publish 1 job" at bounding box center [1429, 94] width 79 height 20
